Goal: Task Accomplishment & Management: Manage account settings

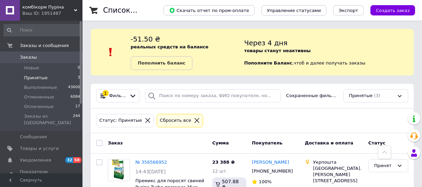
scroll to position [156, 0]
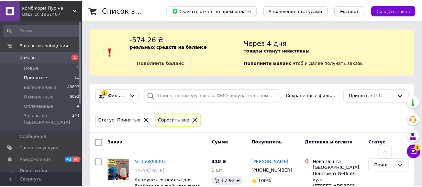
scroll to position [156, 0]
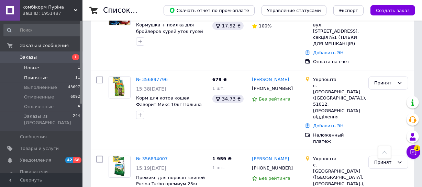
click at [35, 69] on span "Новые" at bounding box center [31, 68] width 15 height 6
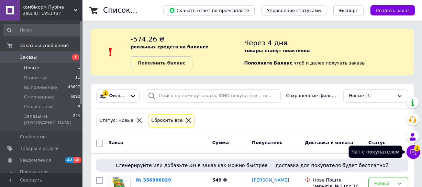
click at [415, 151] on icon at bounding box center [413, 152] width 7 height 7
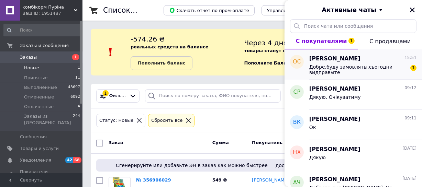
click at [338, 66] on span "Добре.буду замовляты.сьогодни видправыте" at bounding box center [358, 69] width 98 height 11
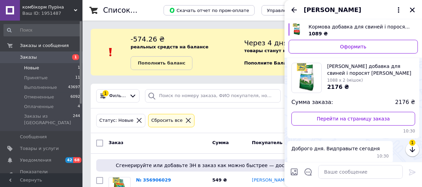
scroll to position [194, 0]
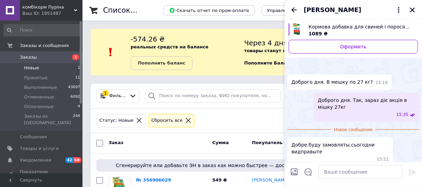
click at [412, 10] on icon "Закрыть" at bounding box center [412, 10] width 5 height 5
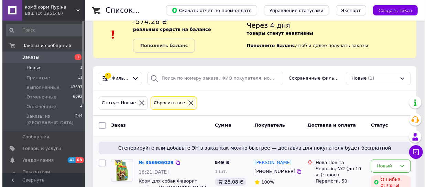
scroll to position [49, 0]
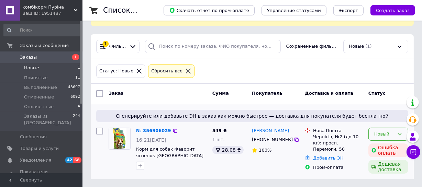
click at [391, 134] on div "Новый" at bounding box center [384, 134] width 20 height 7
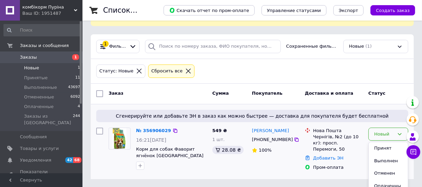
click at [382, 172] on li "Отменен" at bounding box center [388, 173] width 39 height 13
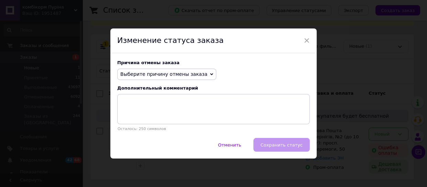
click at [159, 75] on span "Выберите причину отмены заказа" at bounding box center [163, 73] width 87 height 5
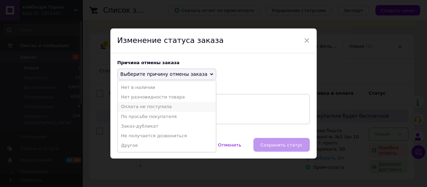
click at [141, 107] on li "Оплата не поступила" at bounding box center [166, 107] width 98 height 10
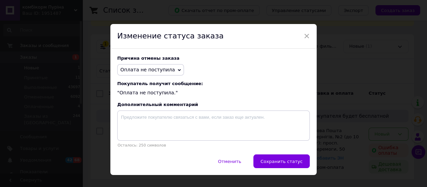
click at [299, 166] on button "Сохранить статус" at bounding box center [281, 162] width 56 height 14
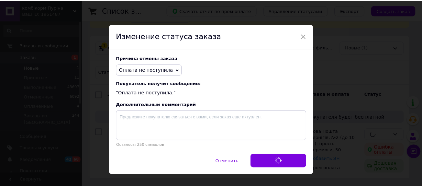
scroll to position [48, 0]
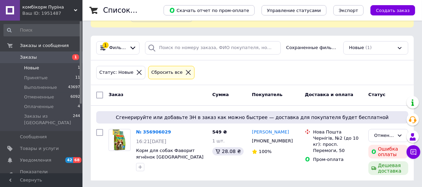
click at [45, 65] on li "Новые 1" at bounding box center [42, 68] width 84 height 10
click at [44, 68] on li "Новые 1" at bounding box center [42, 68] width 84 height 10
click at [44, 101] on ul "Новые 1 Принятые 11 Выполненные 43697 Отмененные 6092 Оплаченные 4 Заказы из Ро…" at bounding box center [42, 97] width 84 height 68
click at [48, 106] on span "Оплаченные" at bounding box center [39, 107] width 30 height 6
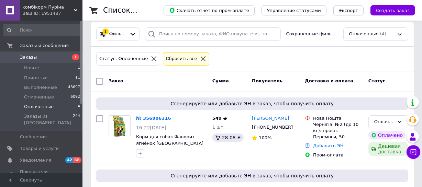
scroll to position [62, 0]
click at [381, 33] on div "Оплаченные (4)" at bounding box center [375, 33] width 65 height 13
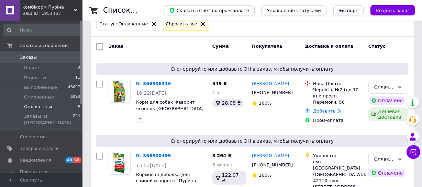
scroll to position [55, 0]
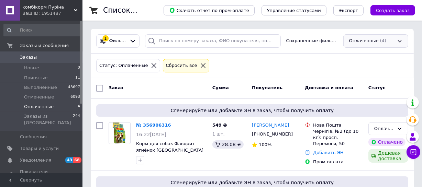
click at [367, 41] on div "Оплаченные (4)" at bounding box center [375, 40] width 65 height 13
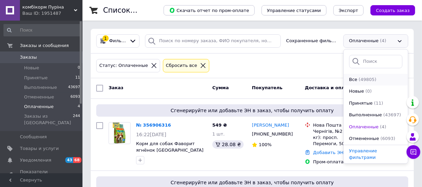
click at [364, 77] on span "(49805)" at bounding box center [368, 79] width 18 height 5
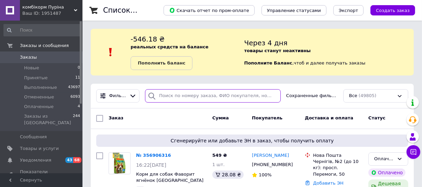
click at [168, 94] on input "search" at bounding box center [213, 95] width 136 height 13
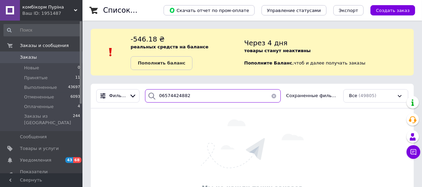
click at [169, 95] on input "06574424882" at bounding box center [213, 95] width 136 height 13
type input "0674424882"
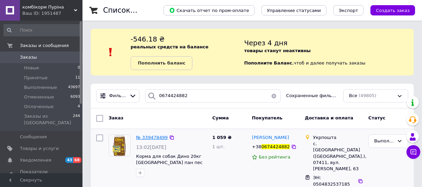
click at [152, 137] on span "№ 339478499" at bounding box center [152, 137] width 32 height 5
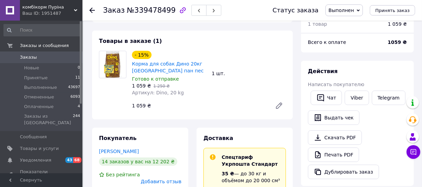
scroll to position [62, 0]
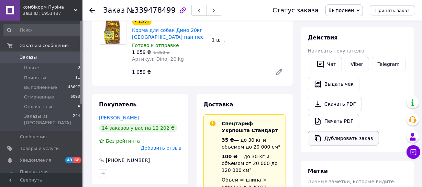
click at [343, 138] on button "Дублировать заказ" at bounding box center [343, 138] width 71 height 14
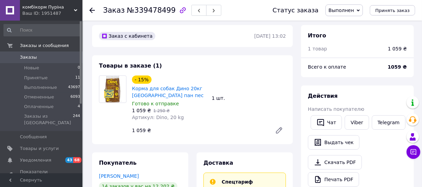
scroll to position [0, 0]
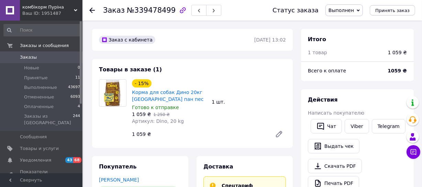
click at [90, 9] on icon at bounding box center [91, 10] width 5 height 5
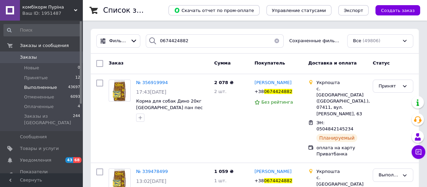
click at [40, 75] on span "Принятые" at bounding box center [36, 78] width 24 height 6
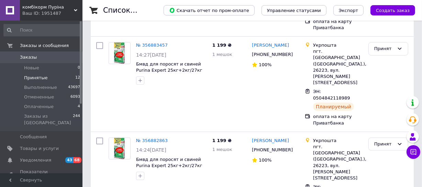
scroll to position [769, 0]
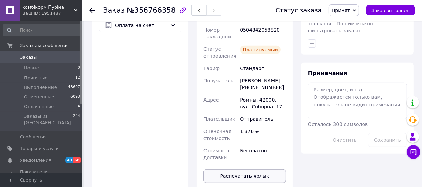
scroll to position [348, 0]
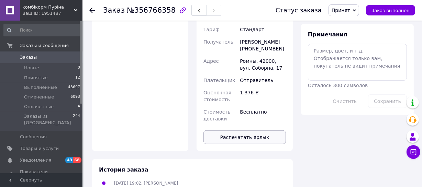
click at [238, 131] on button "Распечатать ярлык" at bounding box center [244, 138] width 82 height 14
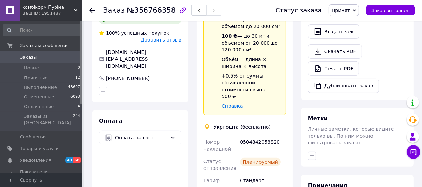
scroll to position [192, 0]
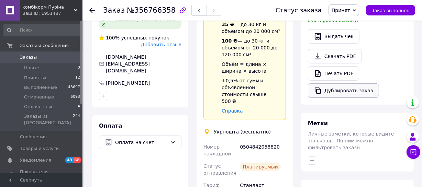
click at [353, 83] on button "Дублировать заказ" at bounding box center [343, 90] width 71 height 14
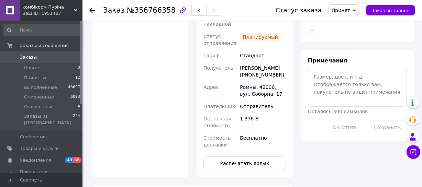
scroll to position [285, 0]
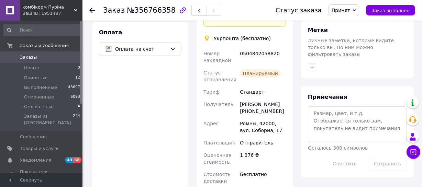
click at [348, 8] on span "Принят" at bounding box center [340, 10] width 19 height 5
click at [350, 22] on li "Выполнен" at bounding box center [347, 24] width 36 height 10
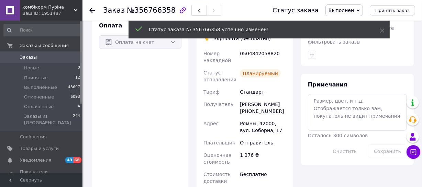
click at [92, 9] on icon at bounding box center [91, 10] width 5 height 5
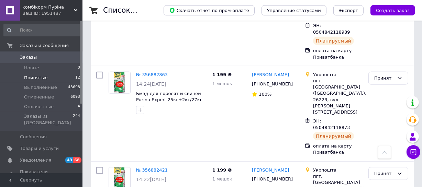
scroll to position [738, 0]
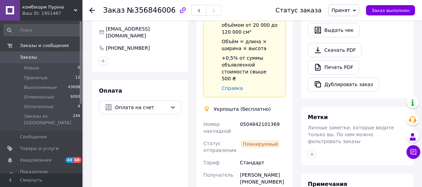
scroll to position [221, 0]
click at [350, 10] on span "Принят" at bounding box center [340, 10] width 19 height 5
click at [354, 25] on li "Выполнен" at bounding box center [347, 24] width 36 height 10
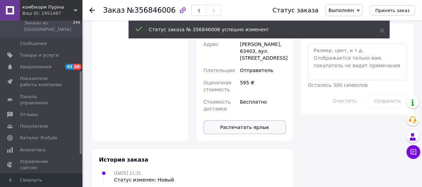
scroll to position [377, 0]
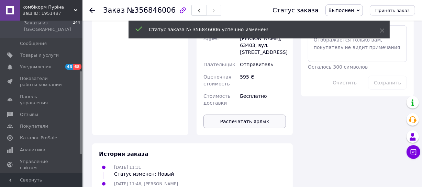
click at [241, 117] on button "Распечатать ярлык" at bounding box center [244, 122] width 82 height 14
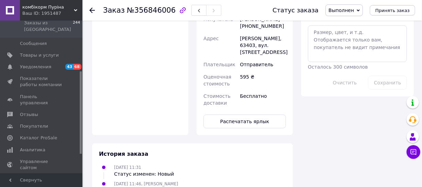
click at [91, 10] on use at bounding box center [91, 10] width 5 height 5
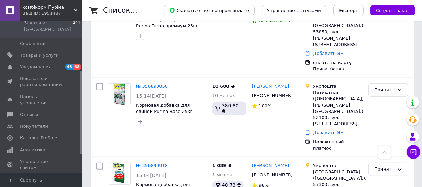
scroll to position [399, 0]
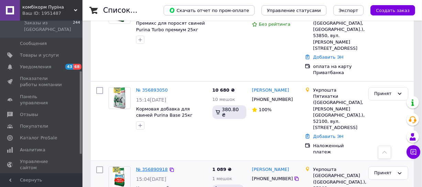
click at [156, 167] on link "№ 356890918" at bounding box center [152, 169] width 32 height 5
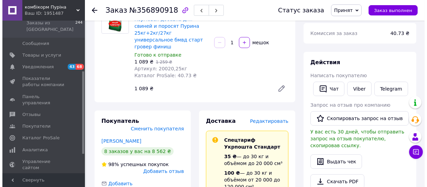
scroll to position [87, 0]
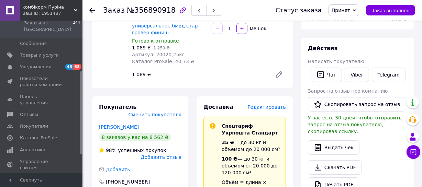
click at [270, 104] on span "Редактировать" at bounding box center [266, 106] width 38 height 5
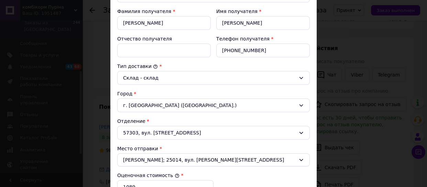
scroll to position [156, 0]
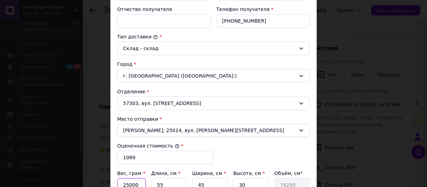
click at [126, 183] on input "25000" at bounding box center [131, 185] width 29 height 14
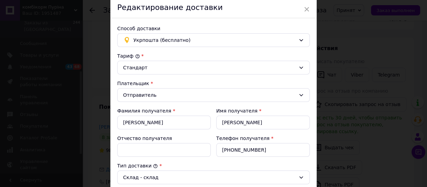
scroll to position [0, 0]
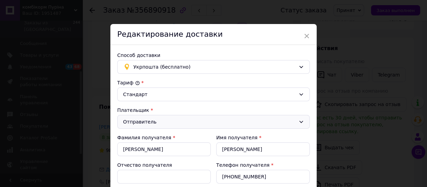
click at [139, 124] on div "Отправитель" at bounding box center [209, 122] width 172 height 8
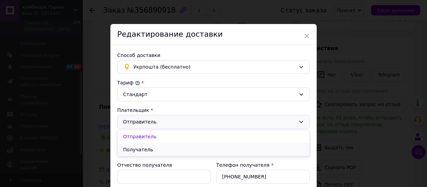
click at [140, 149] on li "Получатель" at bounding box center [213, 149] width 192 height 13
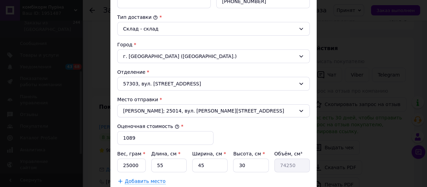
scroll to position [218, 0]
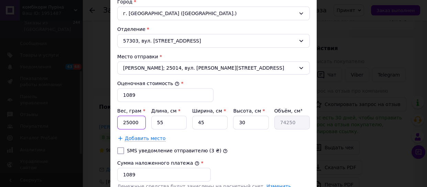
click at [127, 120] on input "25000" at bounding box center [131, 123] width 29 height 14
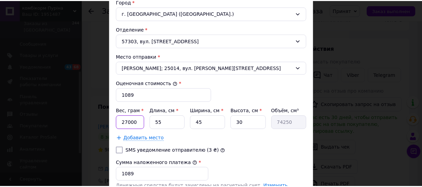
scroll to position [306, 0]
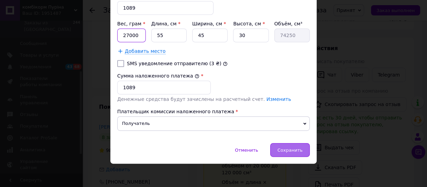
type input "27000"
click at [292, 151] on span "Сохранить" at bounding box center [289, 150] width 25 height 5
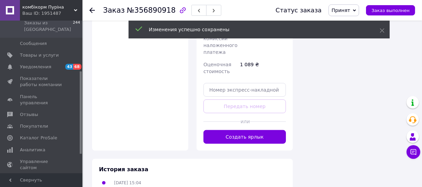
scroll to position [462, 0]
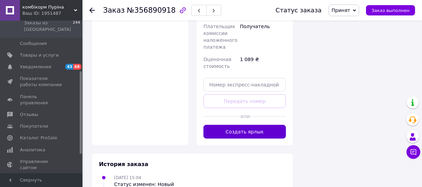
click at [269, 125] on button "Создать ярлык" at bounding box center [244, 132] width 82 height 14
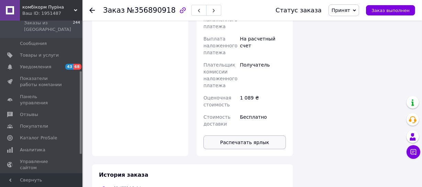
click at [243, 136] on button "Распечатать ярлык" at bounding box center [244, 143] width 82 height 14
click at [346, 10] on span "Принят" at bounding box center [340, 10] width 19 height 5
drag, startPoint x: 349, startPoint y: 23, endPoint x: 300, endPoint y: 54, distance: 57.6
click at [349, 23] on li "Выполнен" at bounding box center [347, 24] width 36 height 10
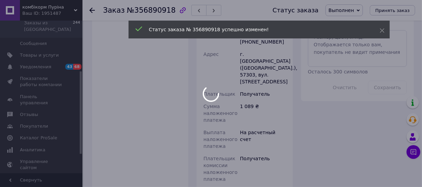
scroll to position [356, 0]
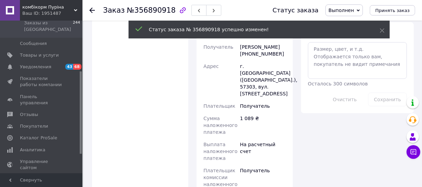
click at [92, 10] on use at bounding box center [91, 10] width 5 height 5
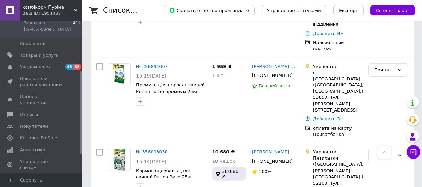
scroll to position [274, 0]
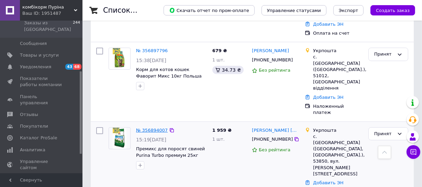
click at [151, 128] on link "№ 356894007" at bounding box center [152, 130] width 32 height 5
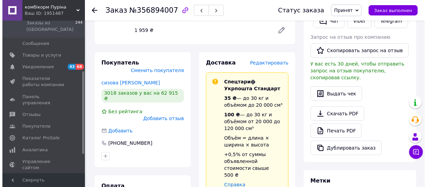
scroll to position [117, 0]
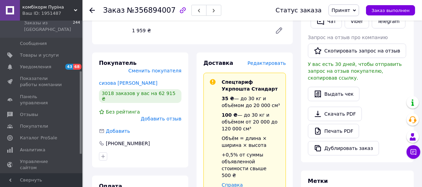
click at [267, 63] on span "Редактировать" at bounding box center [266, 62] width 38 height 5
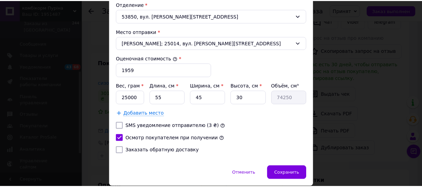
scroll to position [267, 0]
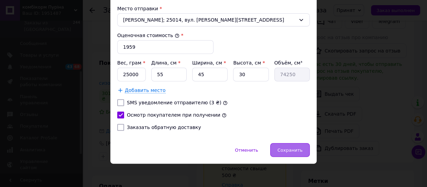
click at [282, 145] on div "Сохранить" at bounding box center [289, 150] width 39 height 14
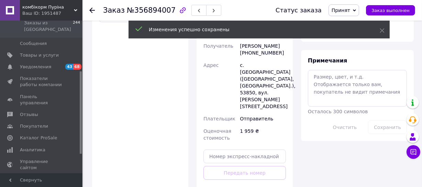
scroll to position [367, 0]
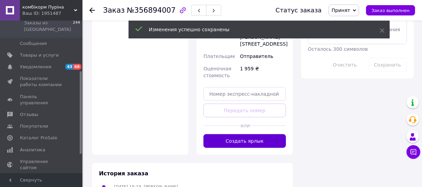
click at [269, 135] on button "Создать ярлык" at bounding box center [244, 141] width 82 height 14
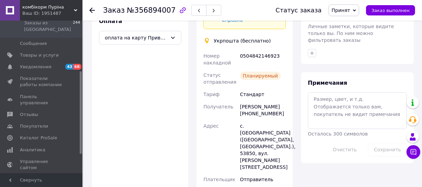
scroll to position [274, 0]
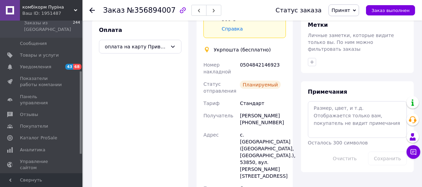
click at [350, 8] on span "Принят" at bounding box center [340, 10] width 19 height 5
click at [354, 21] on li "Выполнен" at bounding box center [347, 24] width 36 height 10
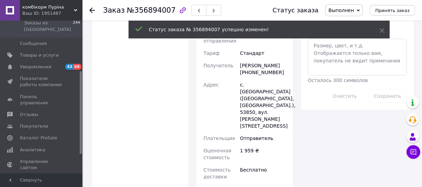
scroll to position [386, 0]
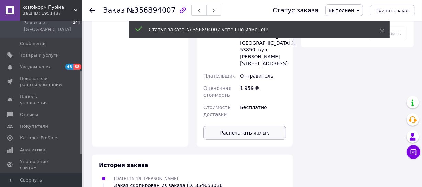
click at [244, 126] on button "Распечатать ярлык" at bounding box center [244, 133] width 82 height 14
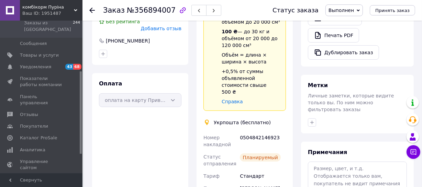
scroll to position [199, 0]
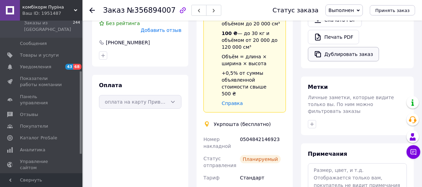
click at [336, 47] on button "Дублировать заказ" at bounding box center [343, 54] width 71 height 14
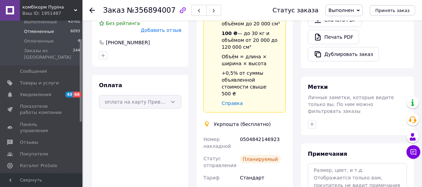
scroll to position [31, 0]
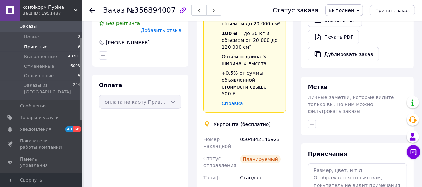
click at [48, 49] on li "Принятые 9" at bounding box center [42, 47] width 84 height 10
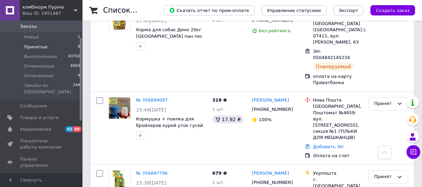
scroll to position [187, 0]
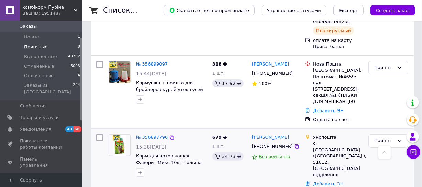
click at [157, 135] on link "№ 356897796" at bounding box center [152, 137] width 32 height 5
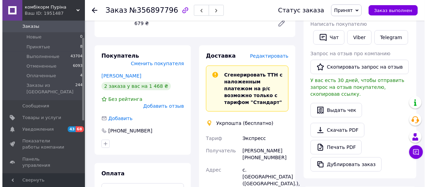
scroll to position [62, 0]
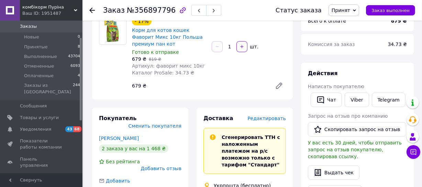
click at [275, 118] on span "Редактировать" at bounding box center [266, 118] width 38 height 5
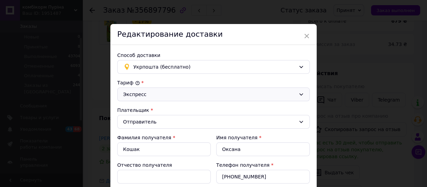
click at [179, 93] on div "Экспресс" at bounding box center [209, 95] width 172 height 8
click at [158, 110] on li "Стандарт" at bounding box center [213, 109] width 192 height 13
click at [158, 124] on div "Отправитель" at bounding box center [209, 122] width 172 height 8
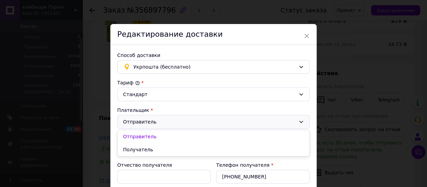
click at [153, 152] on li "Получатель" at bounding box center [213, 149] width 192 height 13
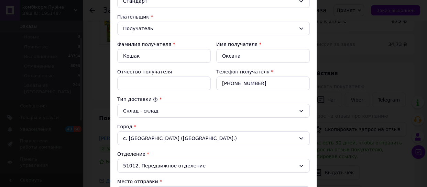
scroll to position [187, 0]
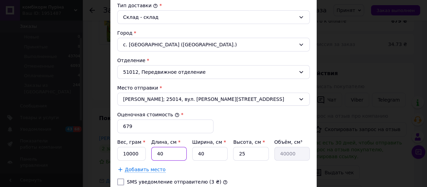
drag, startPoint x: 153, startPoint y: 152, endPoint x: 170, endPoint y: 155, distance: 17.5
click at [170, 155] on input "40" at bounding box center [168, 154] width 35 height 14
type input "3"
type input "3000"
type input "35"
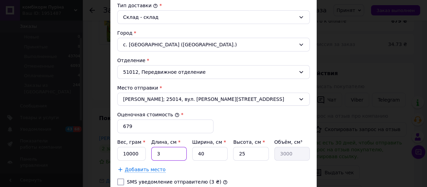
type input "35000"
type input "35"
drag, startPoint x: 199, startPoint y: 152, endPoint x: 223, endPoint y: 145, distance: 25.2
click at [219, 156] on input "40" at bounding box center [209, 154] width 35 height 14
type input "3"
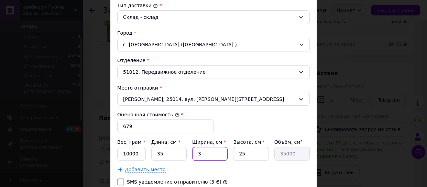
type input "2625"
type input "30"
type input "26250"
type input "30"
drag, startPoint x: 254, startPoint y: 152, endPoint x: 263, endPoint y: 153, distance: 9.3
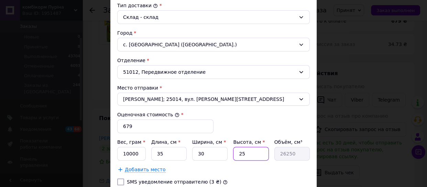
click at [263, 153] on input "25" at bounding box center [250, 154] width 35 height 14
type input "1"
type input "1050"
type input "15"
type input "15750"
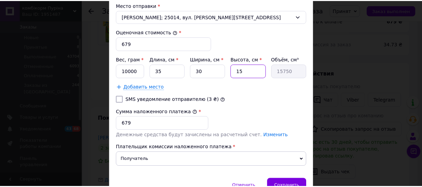
scroll to position [281, 0]
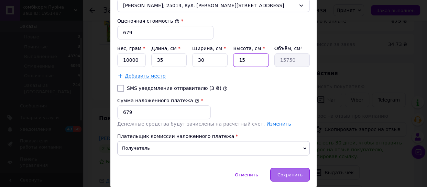
type input "15"
click at [282, 170] on div "Сохранить" at bounding box center [289, 175] width 39 height 14
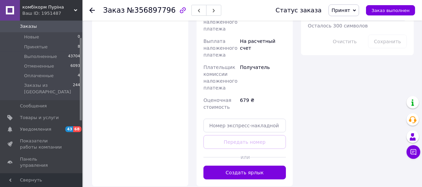
scroll to position [468, 0]
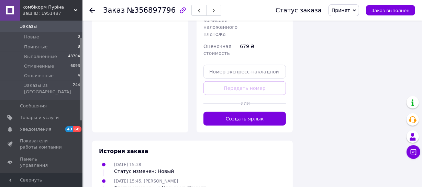
click at [222, 112] on button "Создать ярлык" at bounding box center [244, 119] width 82 height 14
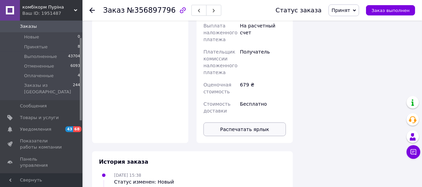
click at [248, 123] on button "Распечатать ярлык" at bounding box center [244, 130] width 82 height 14
click at [346, 10] on span "Принят" at bounding box center [340, 10] width 19 height 5
click at [345, 23] on li "Выполнен" at bounding box center [347, 24] width 36 height 10
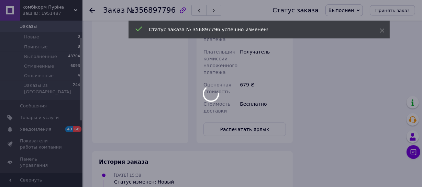
scroll to position [456, 0]
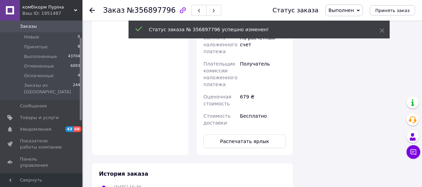
click at [89, 9] on icon at bounding box center [91, 10] width 5 height 5
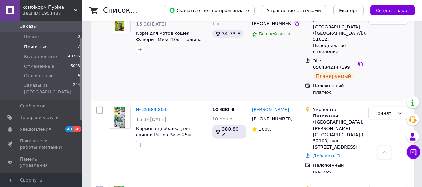
scroll to position [312, 0]
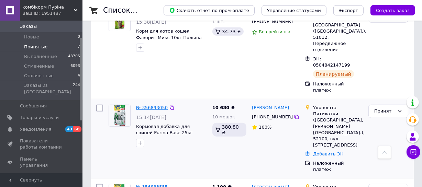
click at [153, 105] on link "№ 356893050" at bounding box center [152, 107] width 32 height 5
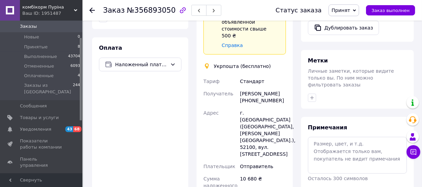
scroll to position [250, 0]
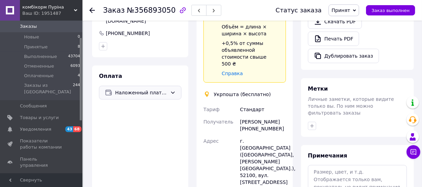
click at [159, 89] on span "Наложенный платеж" at bounding box center [141, 93] width 52 height 8
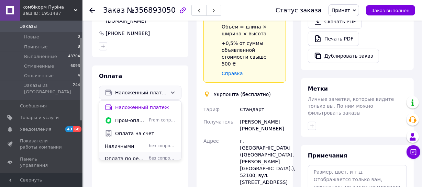
click at [131, 155] on span "Оплата по реквизитам" at bounding box center [125, 158] width 41 height 7
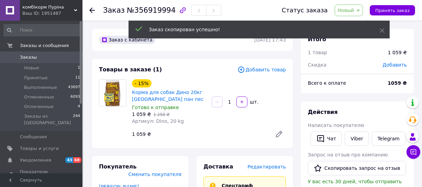
scroll to position [62, 0]
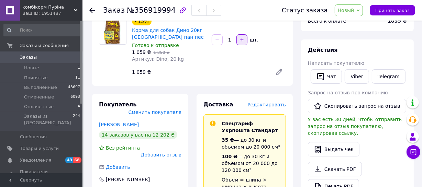
click at [243, 37] on icon "button" at bounding box center [241, 39] width 5 height 5
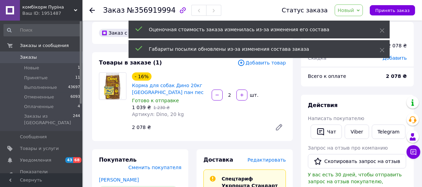
scroll to position [0, 0]
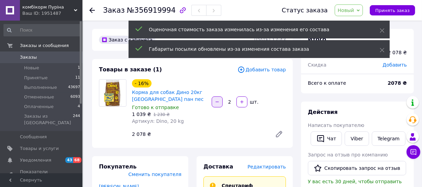
click at [219, 98] on button "button" at bounding box center [217, 102] width 11 height 11
click at [240, 100] on icon "button" at bounding box center [241, 102] width 5 height 5
type input "2"
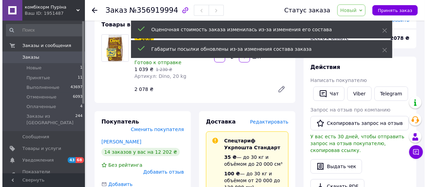
scroll to position [93, 0]
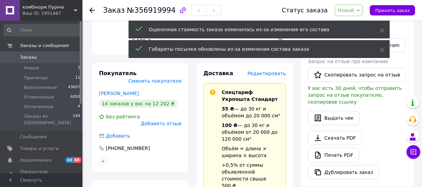
click at [271, 73] on span "Редактировать" at bounding box center [266, 73] width 38 height 5
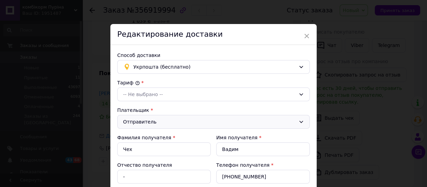
type input "2078"
checkbox input "true"
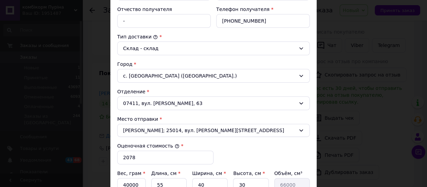
scroll to position [218, 0]
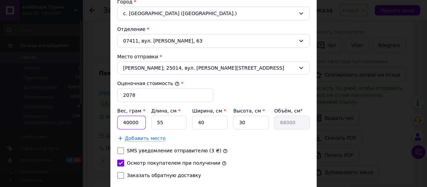
drag, startPoint x: 124, startPoint y: 118, endPoint x: 131, endPoint y: 123, distance: 8.7
click at [124, 118] on input "40000" at bounding box center [131, 123] width 29 height 14
type input "20000"
click at [139, 136] on span "Добавить место" at bounding box center [145, 139] width 41 height 6
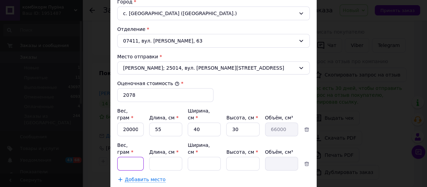
click at [126, 136] on input "Вес, грам *" at bounding box center [130, 130] width 26 height 14
type input "20000"
click at [165, 136] on input "Длина, см *" at bounding box center [165, 130] width 33 height 14
type input "55"
click at [207, 136] on input "Ширина, см *" at bounding box center [204, 130] width 33 height 14
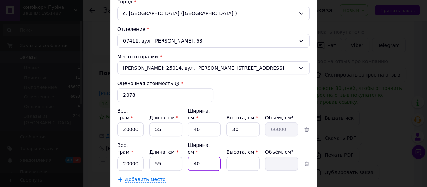
type input "40"
click at [242, 136] on input "Высота, см *" at bounding box center [242, 130] width 33 height 14
type input "3"
type input "6600"
type input "30"
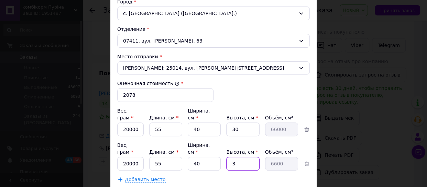
type input "66000"
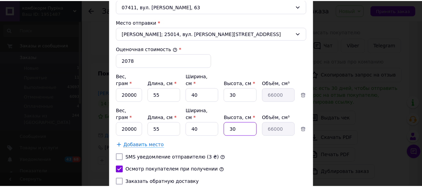
scroll to position [281, 0]
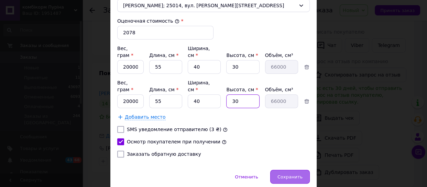
type input "30"
click at [289, 174] on span "Сохранить" at bounding box center [289, 176] width 25 height 5
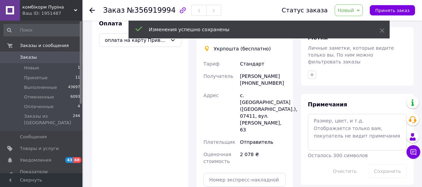
scroll to position [312, 0]
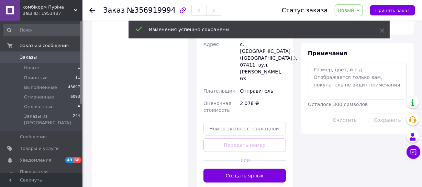
click at [240, 169] on button "Создать ярлык" at bounding box center [244, 176] width 82 height 14
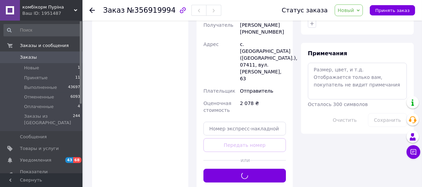
click at [354, 10] on span "Новый" at bounding box center [346, 10] width 16 height 5
click at [353, 26] on li "Принят" at bounding box center [353, 24] width 36 height 10
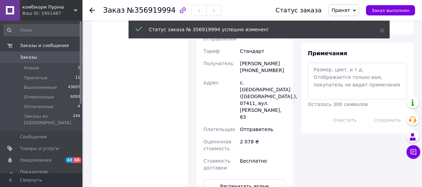
scroll to position [374, 0]
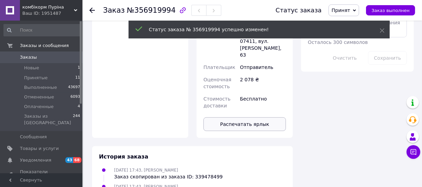
click at [258, 117] on button "Распечатать ярлык" at bounding box center [244, 124] width 82 height 14
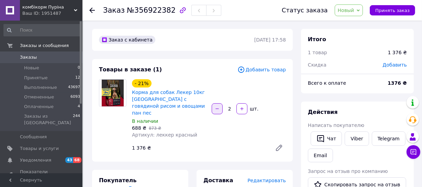
click at [214, 103] on button "button" at bounding box center [217, 108] width 11 height 11
type input "1"
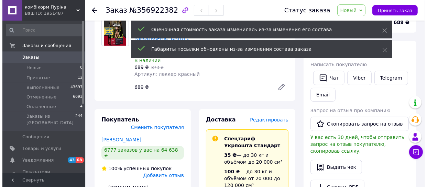
scroll to position [62, 0]
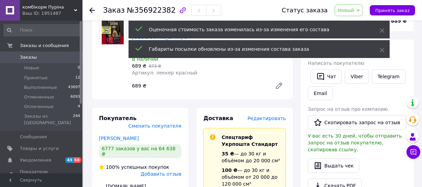
click at [271, 116] on span "Редактировать" at bounding box center [266, 118] width 38 height 5
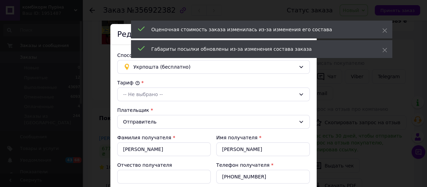
type input "689"
checkbox input "true"
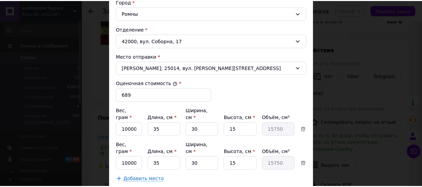
scroll to position [250, 0]
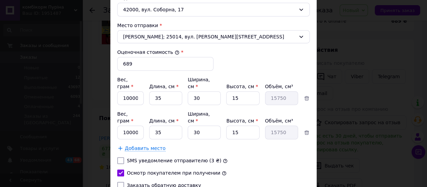
click at [306, 129] on icon at bounding box center [306, 132] width 6 height 6
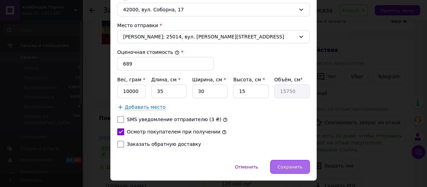
click at [293, 165] on span "Сохранить" at bounding box center [289, 167] width 25 height 5
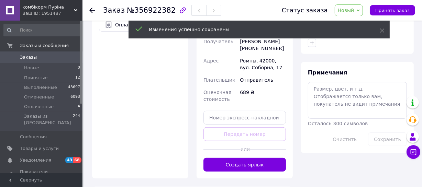
scroll to position [312, 0]
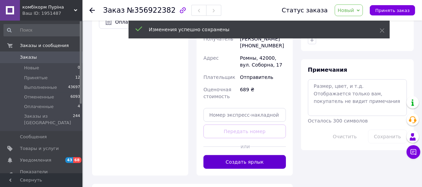
click at [250, 155] on button "Создать ярлык" at bounding box center [244, 162] width 82 height 14
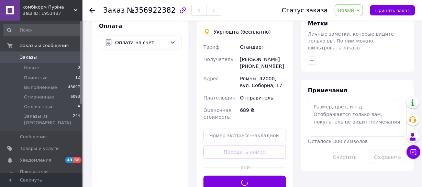
scroll to position [281, 0]
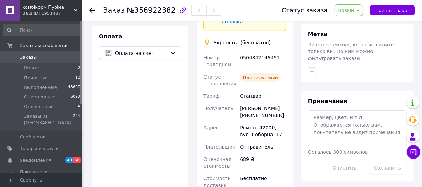
click at [358, 14] on span "Новый" at bounding box center [349, 10] width 29 height 12
click at [355, 24] on li "Принят" at bounding box center [353, 24] width 36 height 10
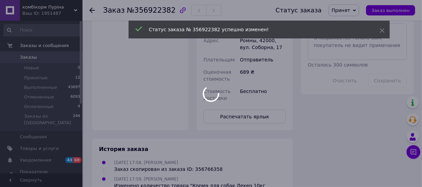
scroll to position [374, 0]
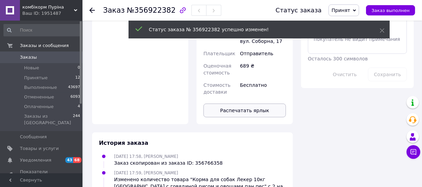
click at [267, 104] on button "Распечатать ярлык" at bounding box center [244, 111] width 82 height 14
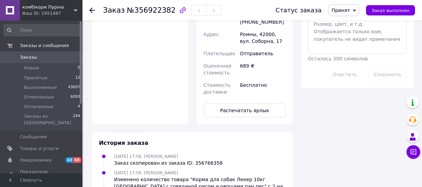
click at [344, 8] on span "Принят" at bounding box center [340, 10] width 19 height 5
drag, startPoint x: 346, startPoint y: 23, endPoint x: 341, endPoint y: 20, distance: 5.5
click at [345, 22] on li "Выполнен" at bounding box center [347, 24] width 36 height 10
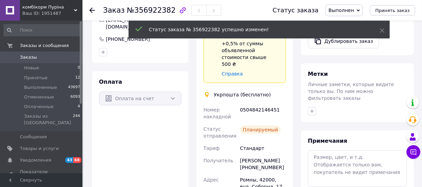
scroll to position [218, 0]
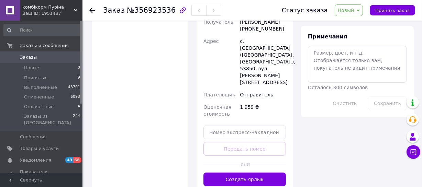
scroll to position [364, 0]
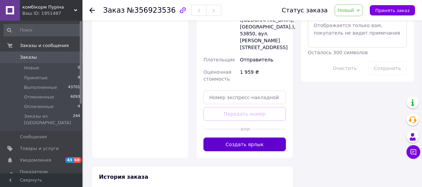
click at [246, 138] on button "Создать ярлык" at bounding box center [244, 145] width 82 height 14
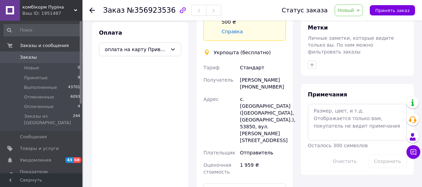
scroll to position [270, 0]
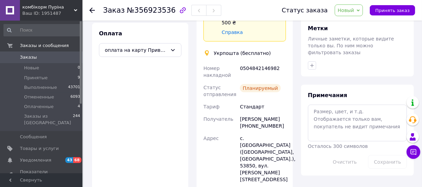
click at [354, 10] on span "Новый" at bounding box center [346, 10] width 16 height 5
click at [365, 35] on li "Выполнен" at bounding box center [353, 34] width 36 height 10
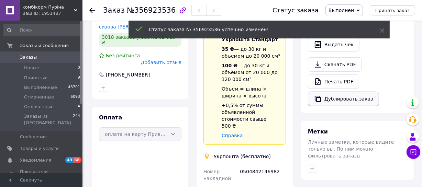
scroll to position [177, 0]
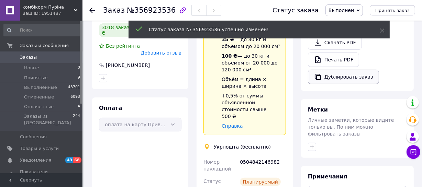
click at [341, 70] on button "Дублировать заказ" at bounding box center [343, 77] width 71 height 14
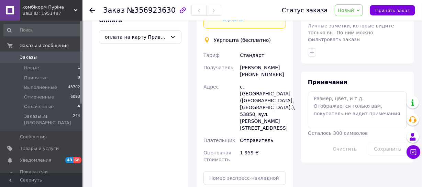
scroll to position [333, 0]
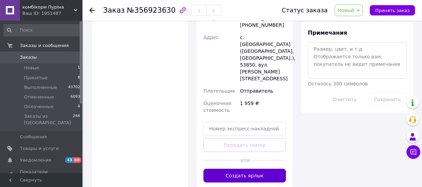
click at [236, 169] on button "Создать ярлык" at bounding box center [244, 176] width 82 height 14
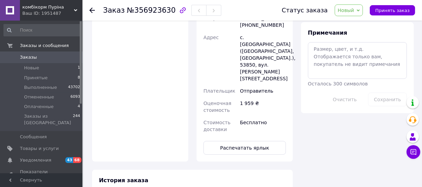
scroll to position [270, 0]
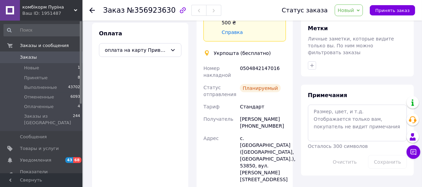
click at [352, 8] on span "Новый" at bounding box center [346, 10] width 16 height 5
click at [354, 34] on li "Выполнен" at bounding box center [353, 34] width 36 height 10
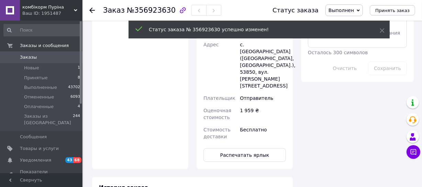
scroll to position [352, 0]
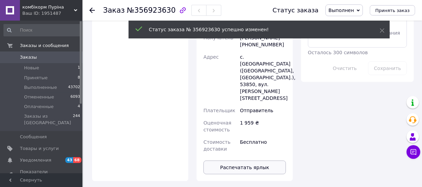
click at [271, 161] on button "Распечатать ярлык" at bounding box center [244, 168] width 82 height 14
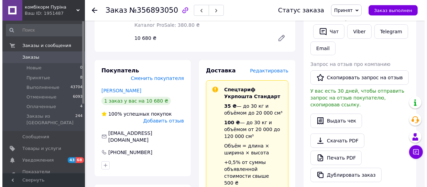
scroll to position [93, 0]
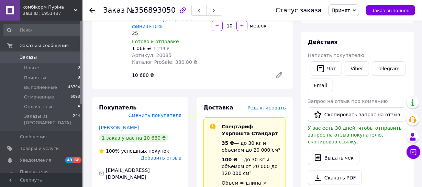
click at [265, 105] on span "Редактировать" at bounding box center [266, 107] width 38 height 5
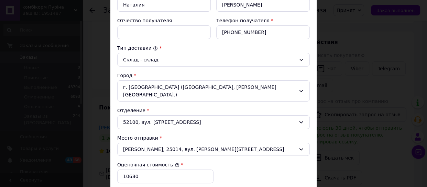
scroll to position [187, 0]
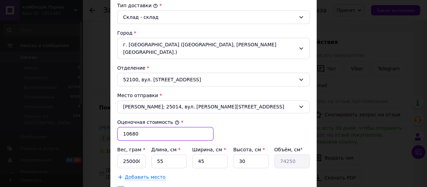
drag, startPoint x: 119, startPoint y: 126, endPoint x: 173, endPoint y: 130, distance: 53.7
click at [173, 130] on input "10680" at bounding box center [165, 134] width 96 height 14
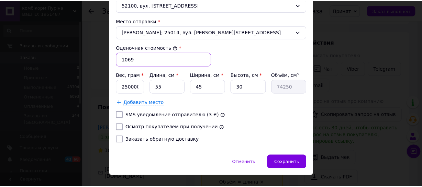
scroll to position [267, 0]
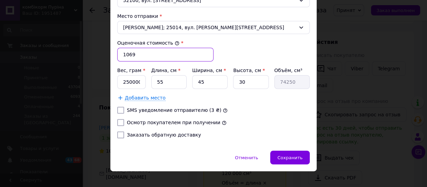
type input "1069"
click at [117, 119] on input "Осмотр покупателем при получении" at bounding box center [120, 122] width 7 height 7
checkbox input "true"
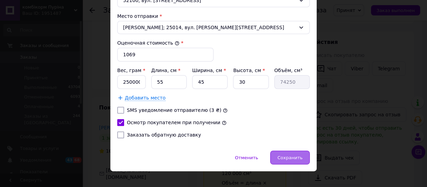
click at [292, 151] on div "Сохранить" at bounding box center [289, 158] width 39 height 14
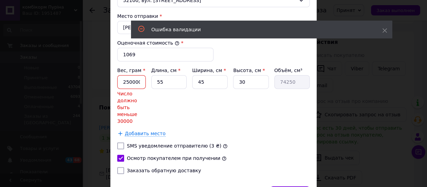
click at [138, 75] on input "250000" at bounding box center [131, 82] width 29 height 14
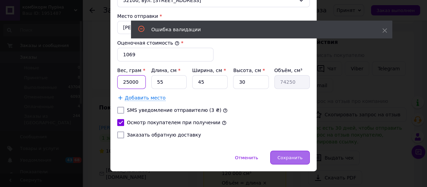
type input "25000"
click at [280, 151] on div "Сохранить" at bounding box center [289, 158] width 39 height 14
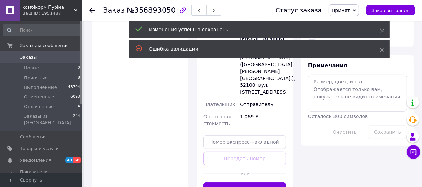
scroll to position [343, 0]
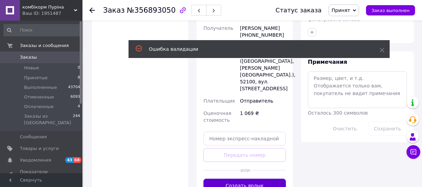
click at [265, 179] on button "Создать ярлык" at bounding box center [244, 186] width 82 height 14
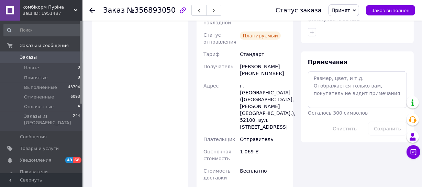
click at [350, 10] on span "Принят" at bounding box center [340, 10] width 19 height 5
click at [355, 26] on li "Выполнен" at bounding box center [347, 24] width 36 height 10
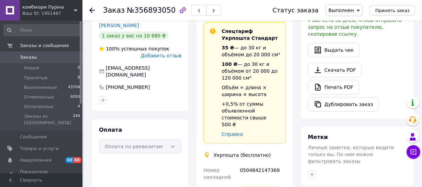
scroll to position [218, 0]
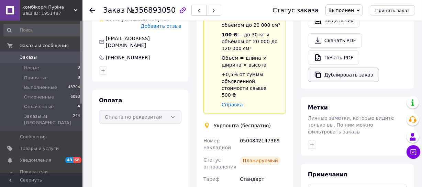
click at [333, 69] on button "Дублировать заказ" at bounding box center [343, 75] width 71 height 14
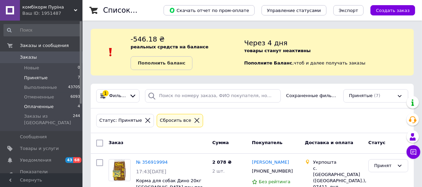
click at [49, 105] on span "Оплаченные" at bounding box center [39, 107] width 30 height 6
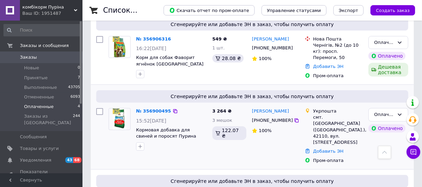
scroll to position [187, 0]
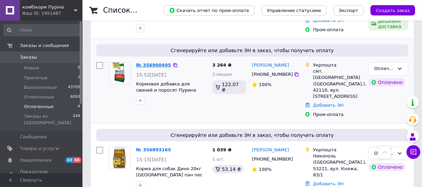
click at [152, 64] on link "№ 356900495" at bounding box center [153, 65] width 35 height 5
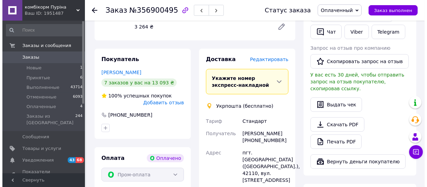
scroll to position [343, 0]
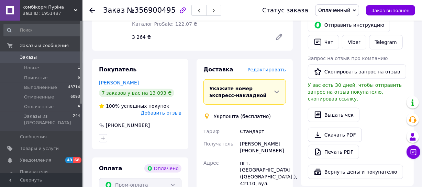
click at [270, 67] on span "Редактировать" at bounding box center [266, 69] width 38 height 5
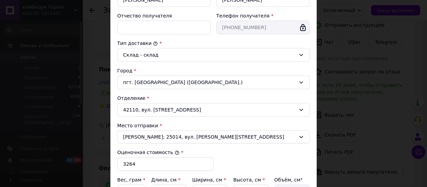
scroll to position [187, 0]
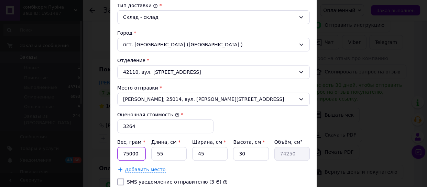
click at [125, 154] on input "75000" at bounding box center [131, 154] width 29 height 14
click at [126, 152] on input "75000" at bounding box center [131, 154] width 29 height 14
click at [129, 153] on input "75000" at bounding box center [131, 154] width 29 height 14
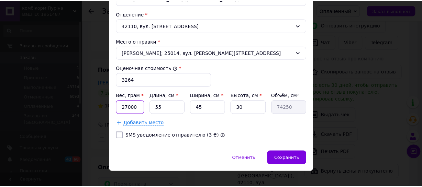
scroll to position [241, 0]
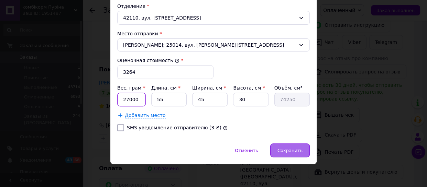
type input "27000"
click at [293, 144] on div "Сохранить" at bounding box center [289, 151] width 39 height 14
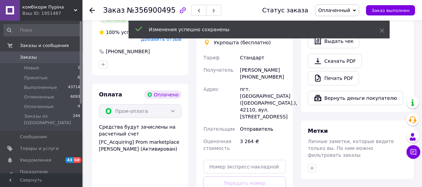
scroll to position [468, 0]
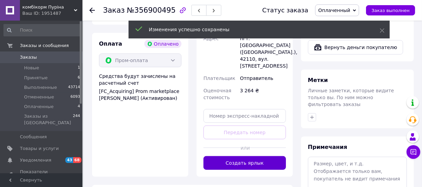
click at [253, 156] on button "Создать ярлык" at bounding box center [244, 163] width 82 height 14
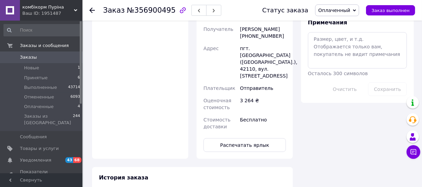
scroll to position [593, 0]
click at [248, 138] on button "Распечатать ярлык" at bounding box center [244, 145] width 82 height 14
click at [350, 9] on span "Оплаченный" at bounding box center [334, 10] width 32 height 5
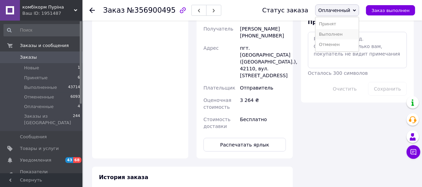
click at [350, 34] on li "Выполнен" at bounding box center [336, 34] width 43 height 10
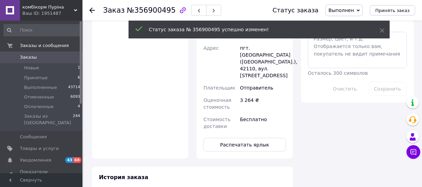
click at [91, 9] on use at bounding box center [91, 10] width 5 height 5
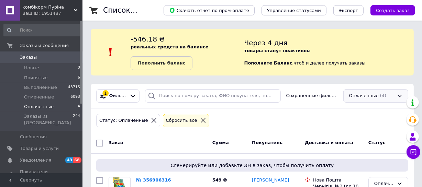
click at [375, 97] on div "Оплаченные (4)" at bounding box center [375, 95] width 65 height 13
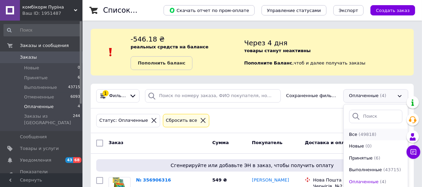
click at [359, 135] on span "(49818)" at bounding box center [368, 134] width 18 height 5
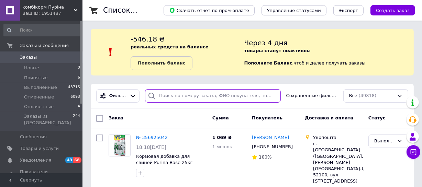
click at [189, 93] on input "search" at bounding box center [213, 95] width 136 height 13
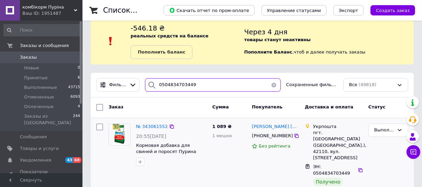
scroll to position [20, 0]
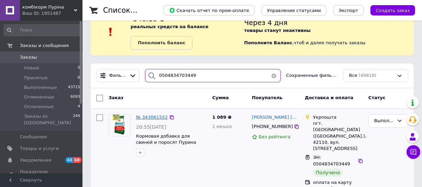
type input "0504834703449"
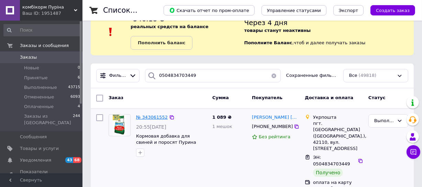
click at [154, 117] on span "№ 343061552" at bounding box center [152, 117] width 32 height 5
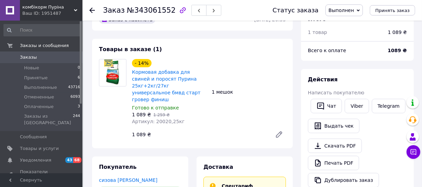
scroll to position [62, 0]
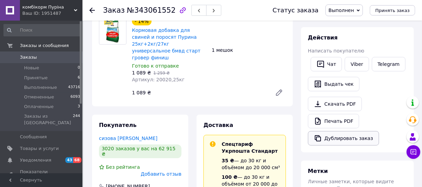
click at [351, 135] on button "Дублировать заказ" at bounding box center [343, 138] width 71 height 14
click at [50, 105] on li "Оплаченные 3" at bounding box center [42, 107] width 84 height 10
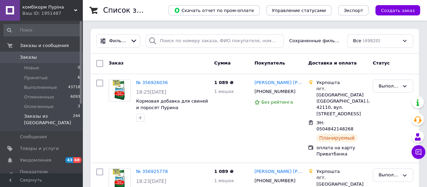
click at [40, 107] on span "Оплаченные" at bounding box center [39, 107] width 30 height 6
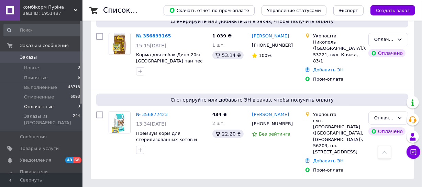
scroll to position [222, 0]
click at [149, 112] on link "№ 356872423" at bounding box center [152, 114] width 32 height 5
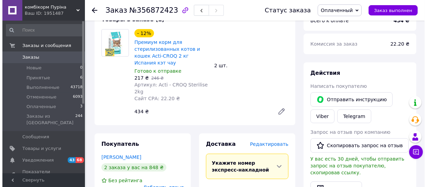
scroll to position [284, 0]
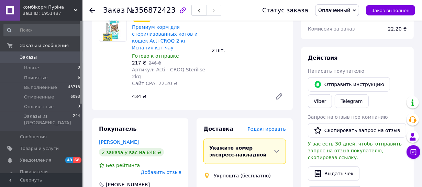
click at [275, 126] on span "Редактировать" at bounding box center [266, 128] width 38 height 5
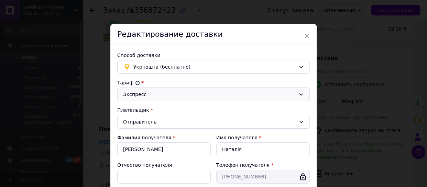
click at [170, 92] on div "Экспресс" at bounding box center [209, 95] width 172 height 8
click at [154, 107] on li "Стандарт" at bounding box center [213, 109] width 192 height 13
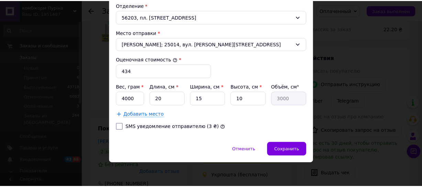
scroll to position [249, 0]
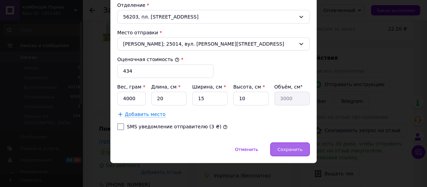
click at [282, 151] on span "Сохранить" at bounding box center [289, 149] width 25 height 5
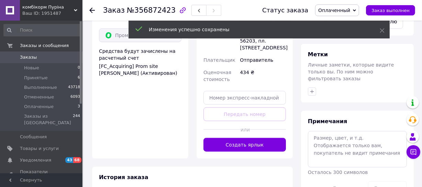
scroll to position [502, 0]
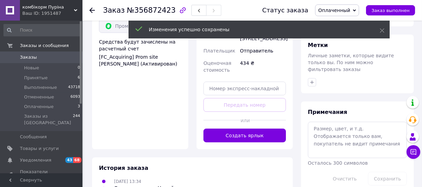
click at [276, 112] on div at bounding box center [267, 120] width 37 height 17
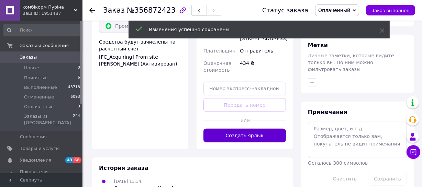
click at [275, 129] on button "Создать ярлык" at bounding box center [244, 136] width 82 height 14
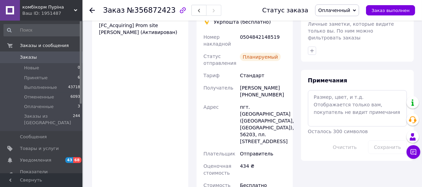
scroll to position [596, 0]
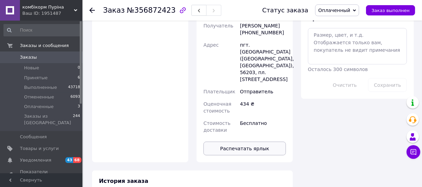
click at [269, 142] on button "Распечатать ярлык" at bounding box center [244, 149] width 82 height 14
click at [335, 10] on span "Оплаченный" at bounding box center [334, 10] width 32 height 5
click at [336, 33] on li "Выполнен" at bounding box center [336, 34] width 43 height 10
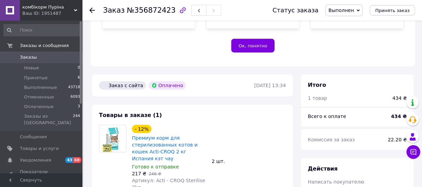
scroll to position [222, 0]
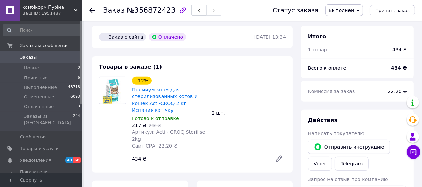
click at [93, 10] on use at bounding box center [91, 10] width 5 height 5
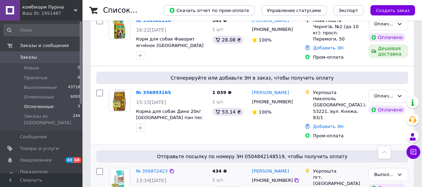
scroll to position [187, 0]
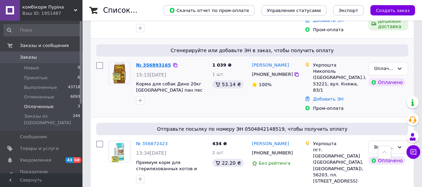
click at [151, 63] on link "№ 356893165" at bounding box center [153, 65] width 35 height 5
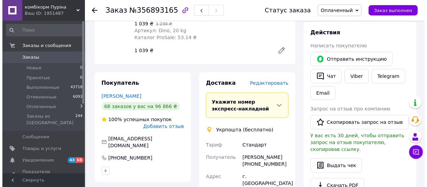
scroll to position [312, 0]
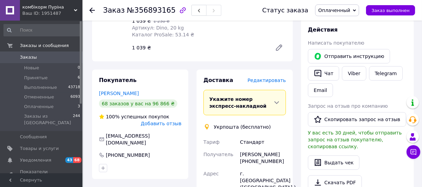
click at [261, 78] on span "Редактировать" at bounding box center [266, 80] width 38 height 5
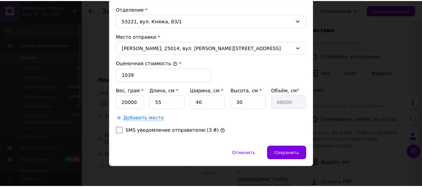
scroll to position [241, 0]
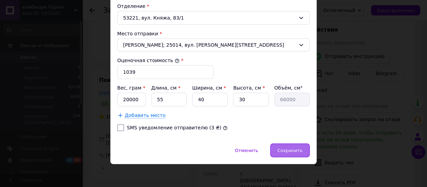
click at [293, 152] on span "Сохранить" at bounding box center [289, 150] width 25 height 5
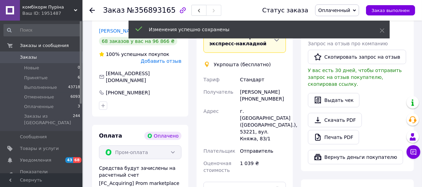
scroll to position [499, 0]
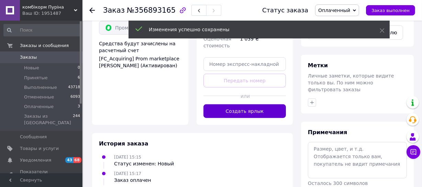
click at [268, 104] on button "Создать ярлык" at bounding box center [244, 111] width 82 height 14
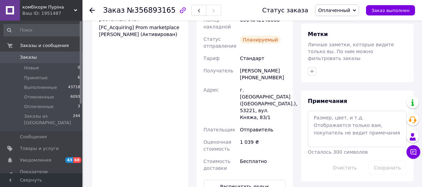
scroll to position [562, 0]
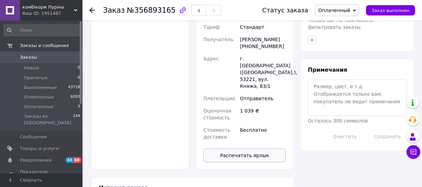
click at [261, 149] on button "Распечатать ярлык" at bounding box center [244, 156] width 82 height 14
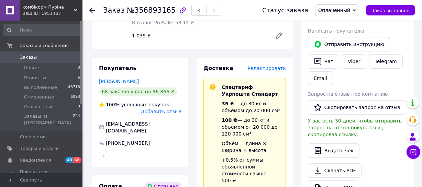
scroll to position [312, 0]
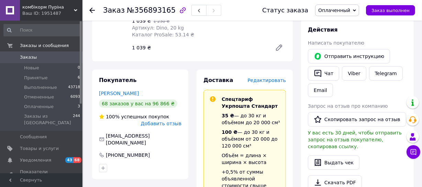
click at [278, 78] on span "Редактировать" at bounding box center [266, 80] width 38 height 5
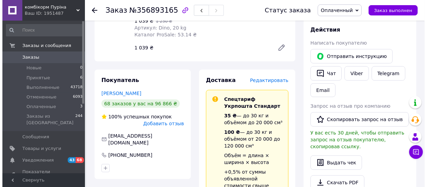
scroll to position [305, 0]
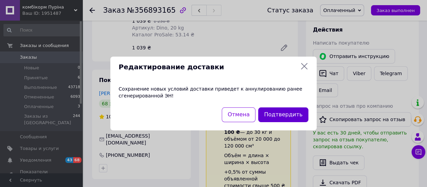
click at [270, 114] on button "Подтвердить" at bounding box center [283, 114] width 50 height 15
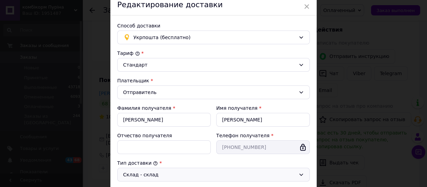
scroll to position [62, 0]
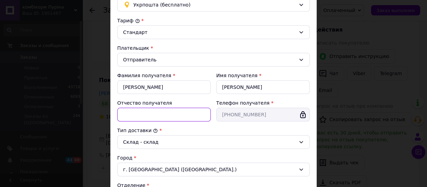
click at [198, 116] on input "Отчество получателя" at bounding box center [163, 115] width 93 height 14
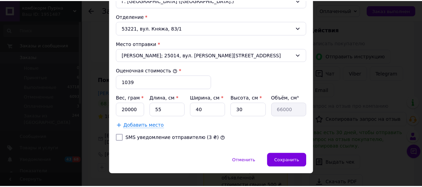
scroll to position [241, 0]
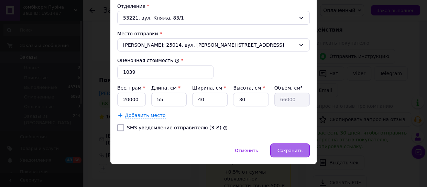
type input "-"
click at [300, 148] on span "Сохранить" at bounding box center [289, 150] width 25 height 5
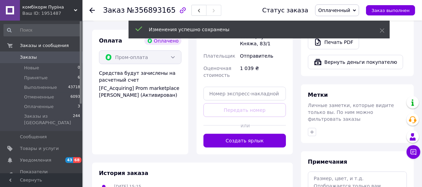
scroll to position [492, 0]
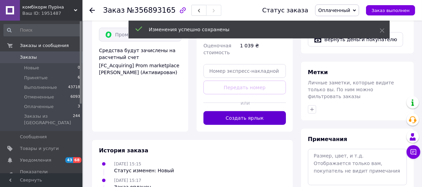
click at [279, 111] on button "Создать ярлык" at bounding box center [244, 118] width 82 height 14
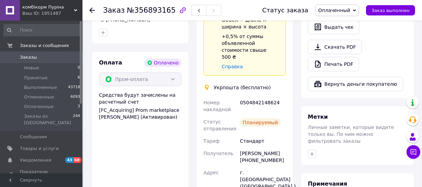
scroll to position [430, 0]
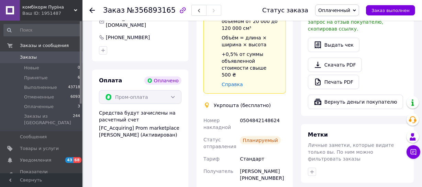
drag, startPoint x: 338, startPoint y: 10, endPoint x: 338, endPoint y: 14, distance: 4.1
click at [339, 10] on span "Оплаченный" at bounding box center [334, 10] width 32 height 5
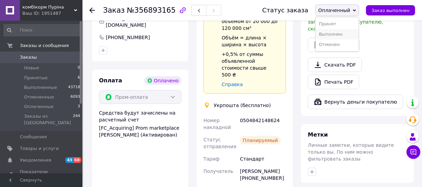
click at [335, 33] on li "Выполнен" at bounding box center [336, 34] width 43 height 10
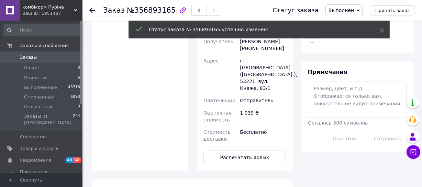
scroll to position [586, 0]
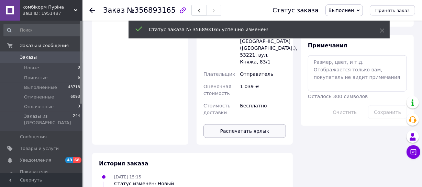
click at [262, 124] on button "Распечатать ярлык" at bounding box center [244, 131] width 82 height 14
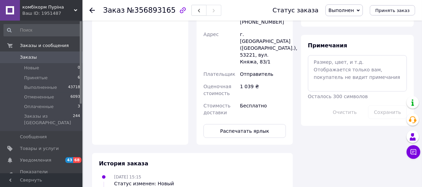
click at [92, 10] on use at bounding box center [91, 10] width 5 height 5
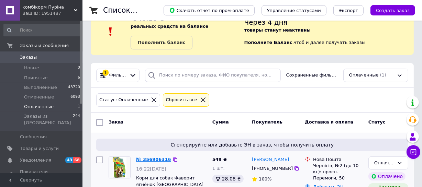
scroll to position [46, 0]
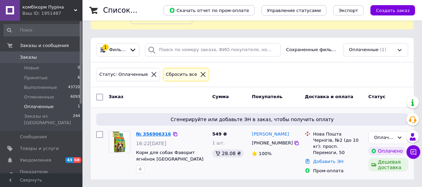
click at [154, 133] on link "№ 356906316" at bounding box center [153, 134] width 35 height 5
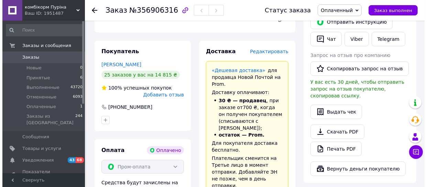
scroll to position [358, 0]
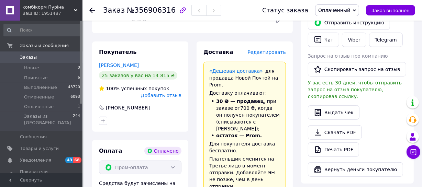
click at [274, 49] on span "Редактировать" at bounding box center [266, 51] width 38 height 5
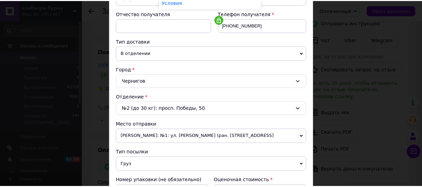
scroll to position [250, 0]
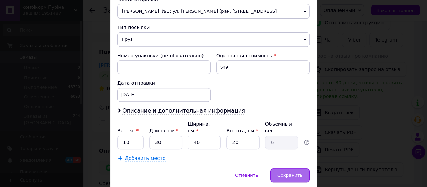
click at [297, 169] on div "Сохранить" at bounding box center [289, 176] width 39 height 14
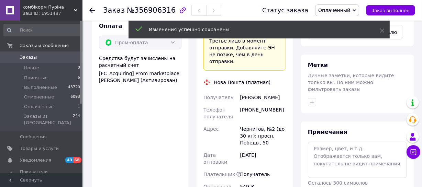
scroll to position [577, 0]
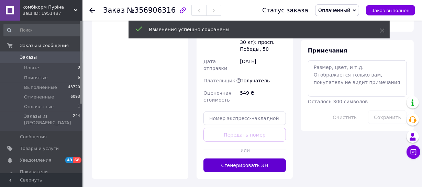
click at [277, 159] on button "Сгенерировать ЭН" at bounding box center [244, 166] width 82 height 14
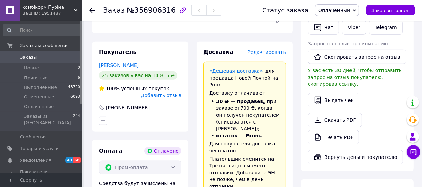
scroll to position [264, 0]
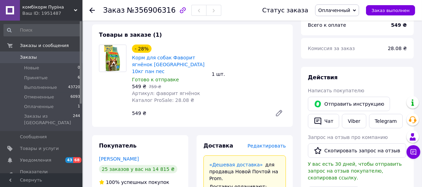
click at [342, 8] on span "Оплаченный" at bounding box center [334, 10] width 32 height 5
click at [342, 33] on li "Выполнен" at bounding box center [336, 34] width 43 height 10
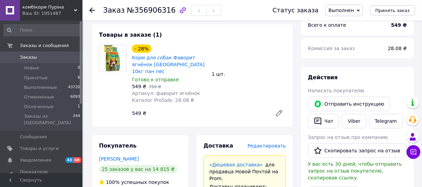
click at [94, 10] on icon at bounding box center [91, 10] width 5 height 5
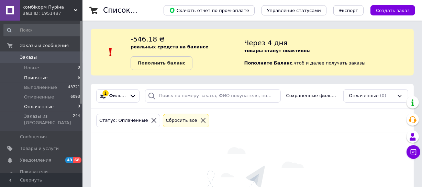
click at [48, 76] on li "Принятые 6" at bounding box center [42, 78] width 84 height 10
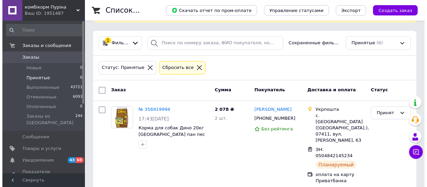
scroll to position [93, 0]
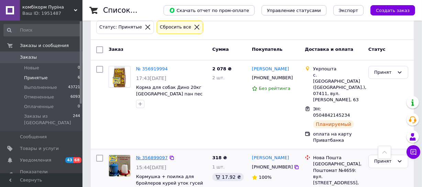
click at [159, 155] on link "№ 356899097" at bounding box center [152, 157] width 32 height 5
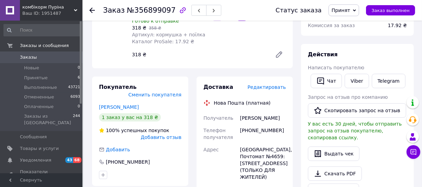
click at [264, 85] on span "Редактировать" at bounding box center [266, 86] width 38 height 5
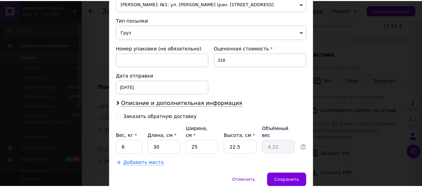
scroll to position [280, 0]
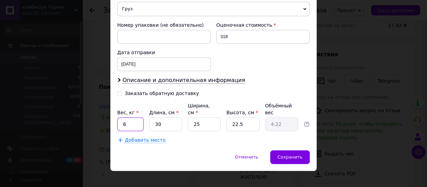
click at [132, 117] on input "6" at bounding box center [130, 124] width 26 height 14
type input "1.5"
drag, startPoint x: 153, startPoint y: 116, endPoint x: 162, endPoint y: 119, distance: 9.4
click at [162, 119] on input "30" at bounding box center [165, 124] width 33 height 14
type input "2"
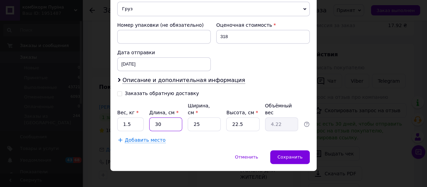
type input "0.28"
type input "20"
type input "2.81"
type input "20"
drag, startPoint x: 229, startPoint y: 115, endPoint x: 249, endPoint y: 115, distance: 19.2
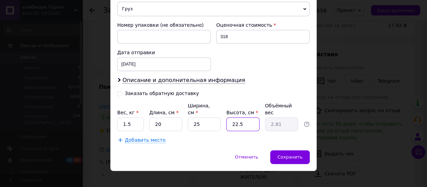
click at [249, 117] on input "22.5" at bounding box center [242, 124] width 33 height 14
type input "1"
type input "0.13"
type input "15"
type input "1.88"
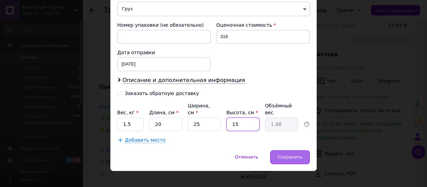
type input "15"
click at [302, 150] on div "Сохранить" at bounding box center [289, 157] width 39 height 14
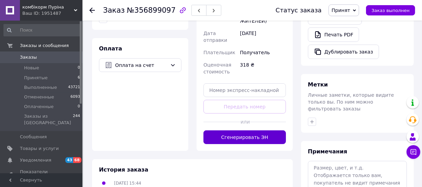
click at [261, 131] on button "Сгенерировать ЭН" at bounding box center [244, 138] width 82 height 14
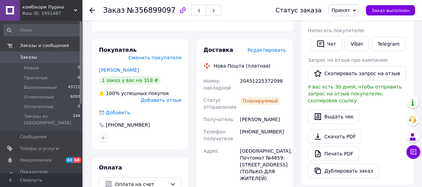
scroll to position [93, 0]
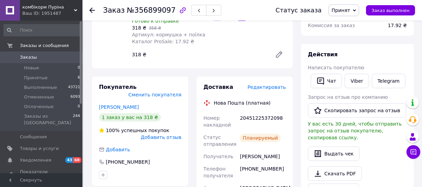
click at [350, 8] on span "Принят" at bounding box center [340, 10] width 19 height 5
click at [355, 23] on li "Выполнен" at bounding box center [347, 24] width 36 height 10
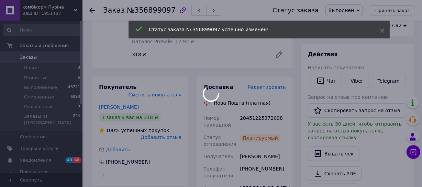
scroll to position [0, 0]
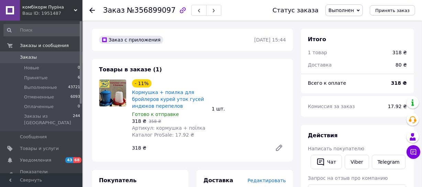
drag, startPoint x: 90, startPoint y: 8, endPoint x: 96, endPoint y: 27, distance: 20.1
click at [90, 8] on icon at bounding box center [91, 10] width 5 height 5
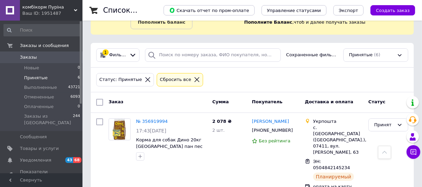
scroll to position [31, 0]
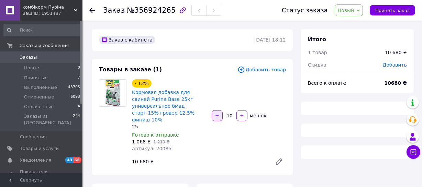
click at [216, 114] on icon "button" at bounding box center [217, 115] width 5 height 5
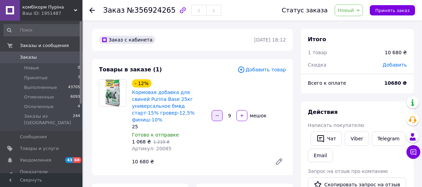
click at [216, 114] on div at bounding box center [217, 115] width 12 height 11
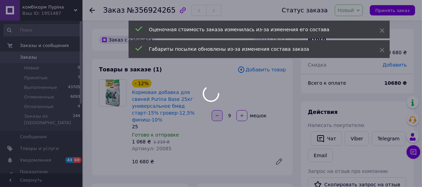
click at [216, 114] on div at bounding box center [211, 93] width 422 height 187
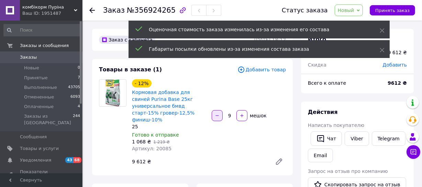
click at [216, 114] on icon "button" at bounding box center [217, 115] width 5 height 5
click at [216, 114] on div at bounding box center [217, 115] width 12 height 11
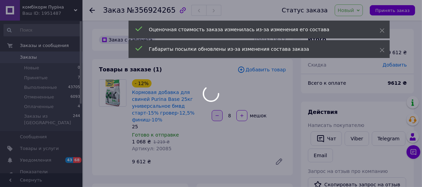
click at [216, 114] on div at bounding box center [211, 93] width 422 height 187
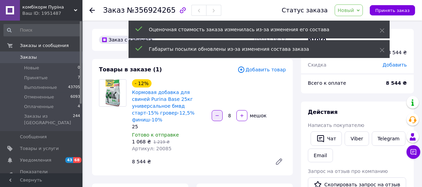
click at [216, 113] on icon "button" at bounding box center [217, 115] width 5 height 5
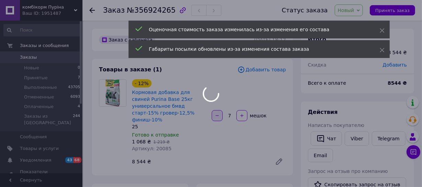
click at [216, 113] on icon "button" at bounding box center [217, 115] width 5 height 5
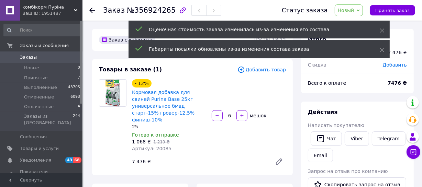
click at [219, 113] on div at bounding box center [217, 115] width 12 height 11
click at [216, 113] on icon "button" at bounding box center [217, 115] width 5 height 5
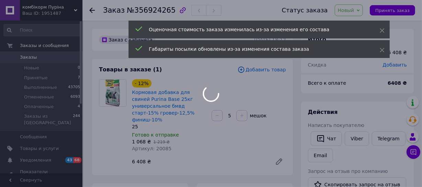
click at [216, 111] on div at bounding box center [217, 115] width 12 height 11
click at [216, 111] on div at bounding box center [211, 93] width 422 height 187
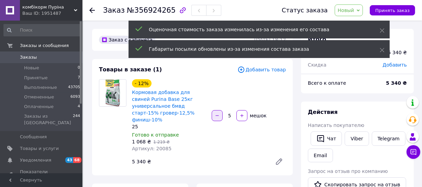
click at [216, 113] on icon "button" at bounding box center [217, 115] width 5 height 5
click at [216, 111] on div at bounding box center [217, 115] width 12 height 11
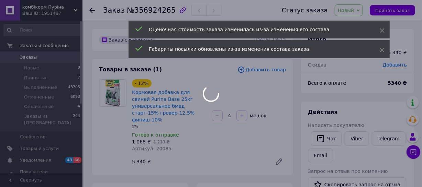
click at [216, 111] on div at bounding box center [211, 93] width 422 height 187
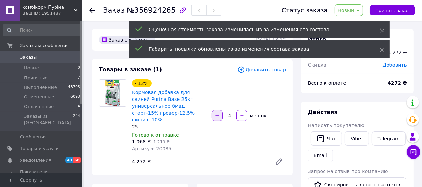
click at [216, 113] on icon "button" at bounding box center [217, 115] width 5 height 5
click at [217, 112] on div at bounding box center [217, 115] width 12 height 11
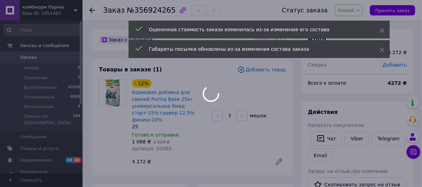
click at [217, 112] on div at bounding box center [211, 93] width 422 height 187
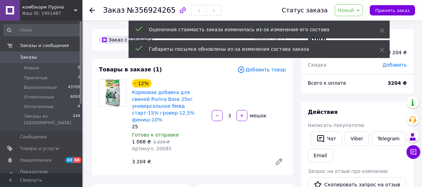
click at [217, 113] on icon "button" at bounding box center [217, 115] width 5 height 5
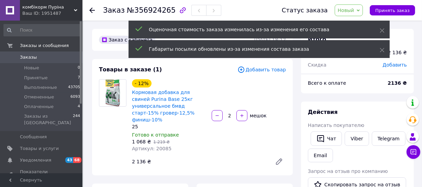
click at [217, 113] on icon "button" at bounding box center [217, 115] width 5 height 5
type input "1"
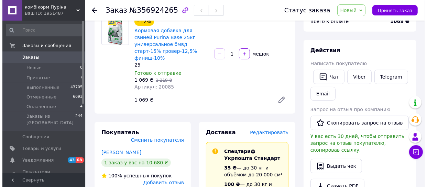
scroll to position [62, 0]
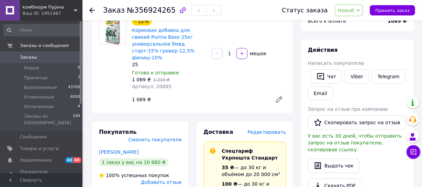
click at [269, 129] on span "Редактировать" at bounding box center [266, 131] width 38 height 5
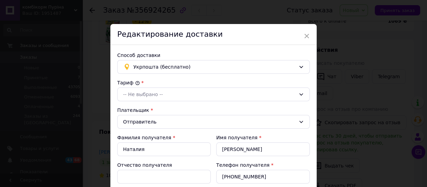
type input "1069"
checkbox input "true"
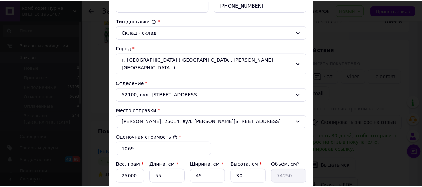
scroll to position [250, 0]
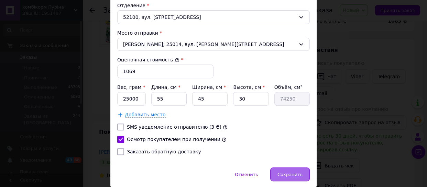
click at [287, 172] on span "Сохранить" at bounding box center [289, 174] width 25 height 5
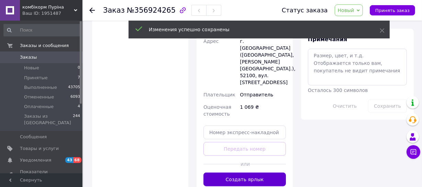
scroll to position [343, 0]
click at [272, 172] on button "Создать ярлык" at bounding box center [244, 179] width 82 height 14
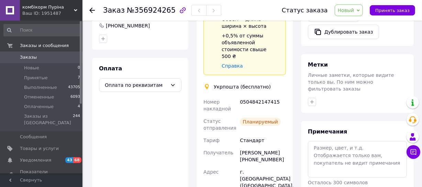
scroll to position [250, 0]
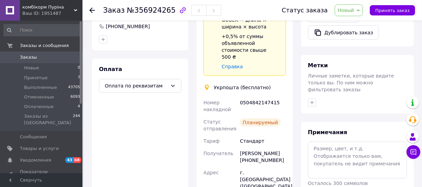
click at [362, 7] on span "Новый" at bounding box center [349, 10] width 29 height 12
click at [358, 33] on li "Выполнен" at bounding box center [353, 34] width 36 height 10
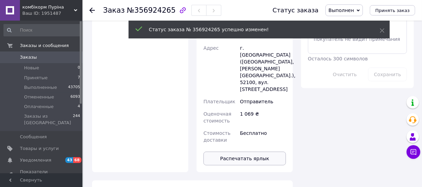
scroll to position [51, 0]
click at [235, 152] on button "Распечатать ярлык" at bounding box center [244, 159] width 82 height 14
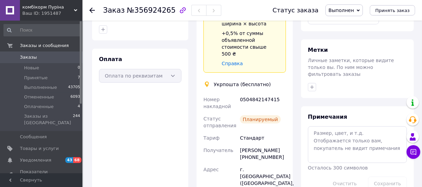
scroll to position [218, 0]
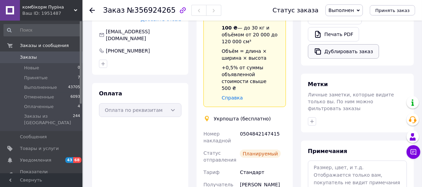
click at [343, 45] on button "Дублировать заказ" at bounding box center [343, 51] width 71 height 14
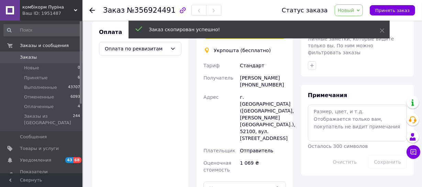
scroll to position [340, 0]
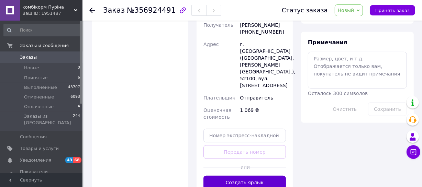
click at [243, 176] on button "Создать ярлык" at bounding box center [244, 183] width 82 height 14
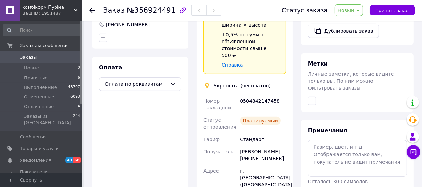
scroll to position [246, 0]
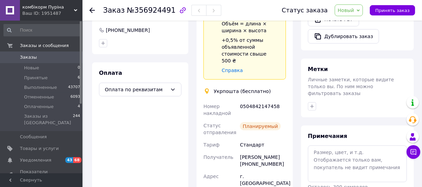
drag, startPoint x: 347, startPoint y: 9, endPoint x: 354, endPoint y: 44, distance: 36.1
click at [347, 10] on span "Новый" at bounding box center [346, 10] width 16 height 5
click at [356, 35] on li "Выполнен" at bounding box center [353, 34] width 36 height 10
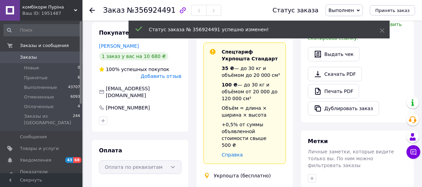
scroll to position [183, 0]
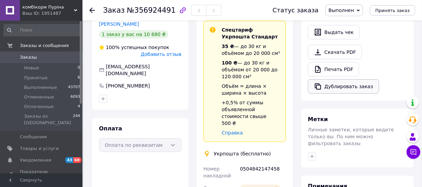
click at [335, 80] on button "Дублировать заказ" at bounding box center [343, 86] width 71 height 14
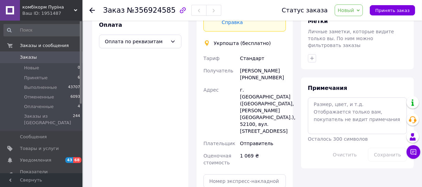
scroll to position [343, 0]
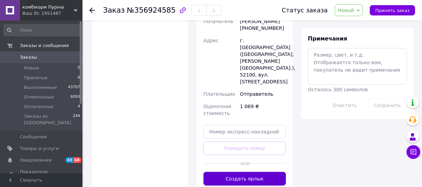
click at [227, 172] on button "Создать ярлык" at bounding box center [244, 179] width 82 height 14
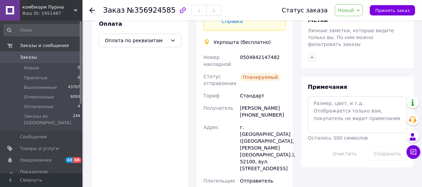
scroll to position [281, 0]
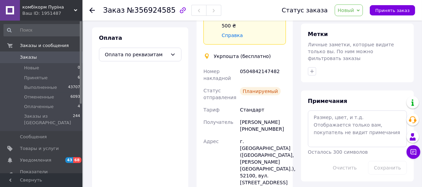
click at [352, 8] on span "Новый" at bounding box center [346, 10] width 16 height 5
click at [356, 33] on li "Выполнен" at bounding box center [353, 34] width 36 height 10
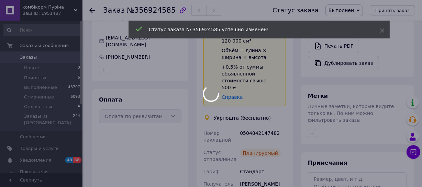
scroll to position [187, 0]
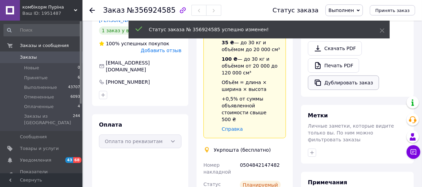
click at [344, 77] on button "Дублировать заказ" at bounding box center [343, 83] width 71 height 14
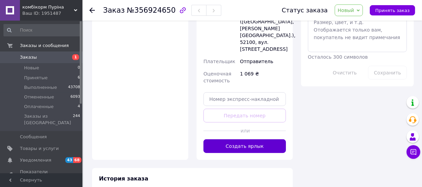
scroll to position [378, 0]
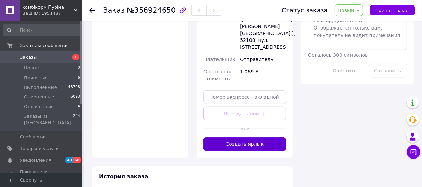
click at [237, 137] on button "Создать ярлык" at bounding box center [244, 144] width 82 height 14
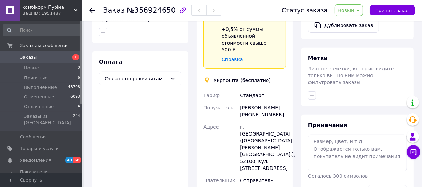
scroll to position [253, 0]
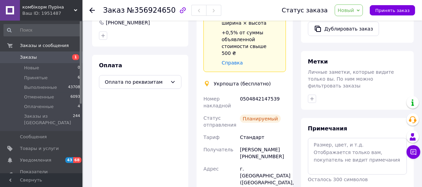
click at [354, 12] on span "Новый" at bounding box center [346, 10] width 16 height 5
click at [362, 34] on li "Выполнен" at bounding box center [353, 34] width 36 height 10
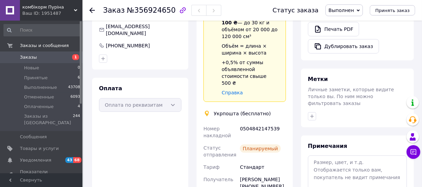
scroll to position [191, 0]
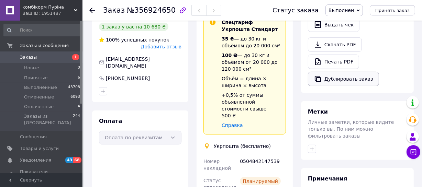
click at [339, 73] on button "Дублировать заказ" at bounding box center [343, 79] width 71 height 14
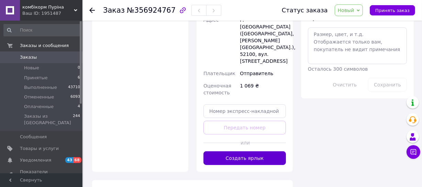
scroll to position [374, 0]
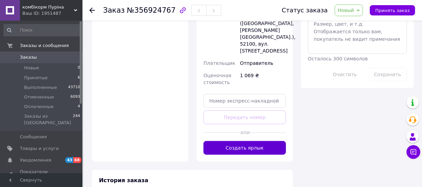
click at [250, 141] on button "Создать ярлык" at bounding box center [244, 148] width 82 height 14
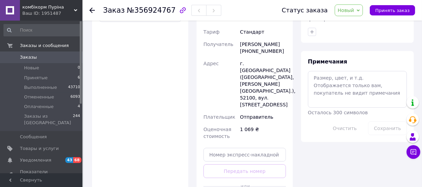
scroll to position [281, 0]
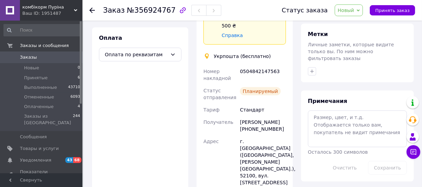
click at [347, 15] on span "Новый" at bounding box center [349, 10] width 29 height 12
click at [352, 33] on li "Выполнен" at bounding box center [353, 34] width 36 height 10
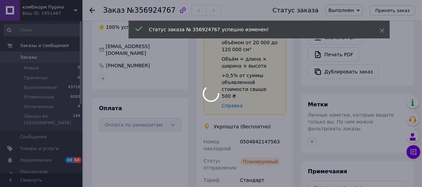
scroll to position [187, 0]
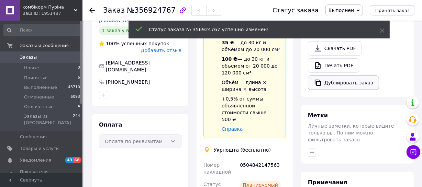
click at [355, 78] on button "Дублировать заказ" at bounding box center [343, 83] width 71 height 14
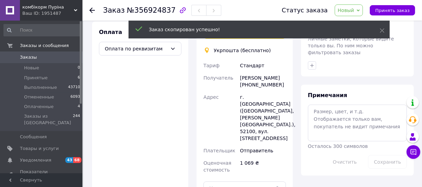
scroll to position [340, 0]
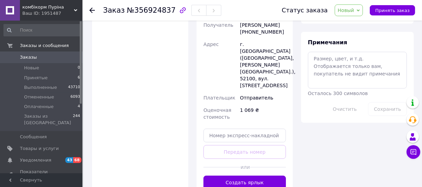
click at [247, 176] on button "Создать ярлык" at bounding box center [244, 183] width 82 height 14
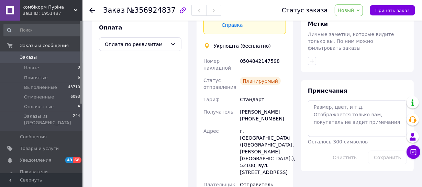
scroll to position [277, 0]
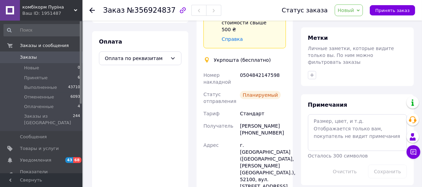
click at [360, 11] on span "Новый" at bounding box center [349, 10] width 29 height 12
click at [360, 34] on li "Выполнен" at bounding box center [353, 34] width 36 height 10
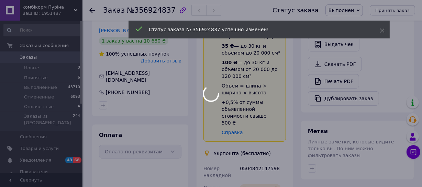
scroll to position [183, 0]
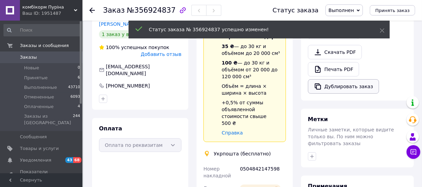
click at [351, 79] on button "Дублировать заказ" at bounding box center [343, 86] width 71 height 14
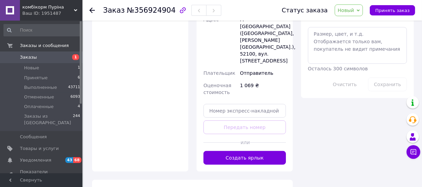
scroll to position [378, 0]
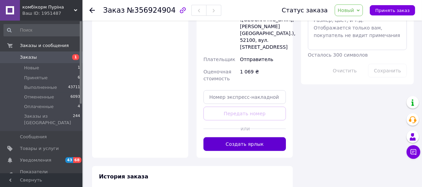
click at [248, 137] on button "Создать ярлык" at bounding box center [244, 144] width 82 height 14
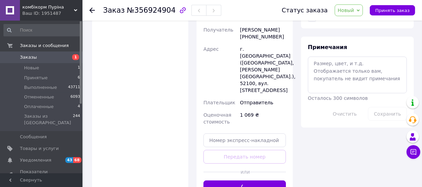
scroll to position [285, 0]
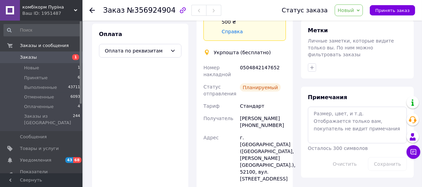
click at [356, 7] on span "Новый" at bounding box center [349, 10] width 29 height 12
click at [355, 34] on li "Выполнен" at bounding box center [353, 34] width 36 height 10
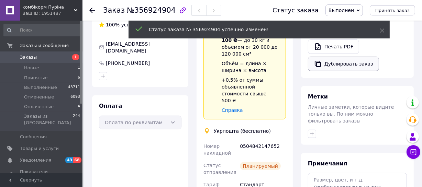
scroll to position [191, 0]
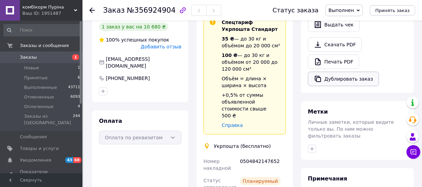
click at [335, 72] on button "Дублировать заказ" at bounding box center [343, 79] width 71 height 14
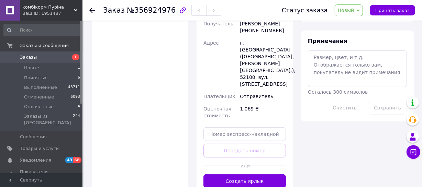
scroll to position [343, 0]
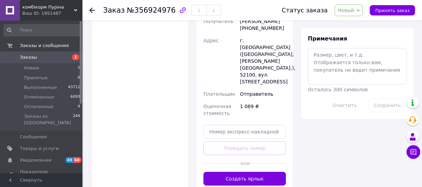
click at [224, 172] on button "Создать ярлык" at bounding box center [244, 179] width 82 height 14
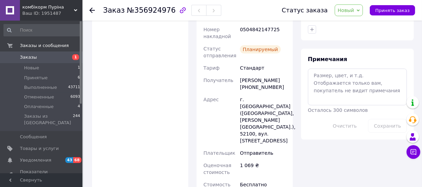
scroll to position [312, 0]
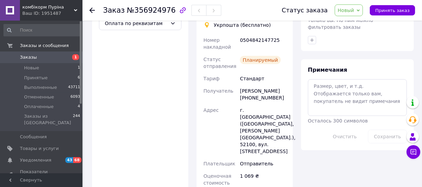
click at [343, 8] on span "Новый" at bounding box center [346, 10] width 16 height 5
click at [361, 34] on li "Выполнен" at bounding box center [353, 34] width 36 height 10
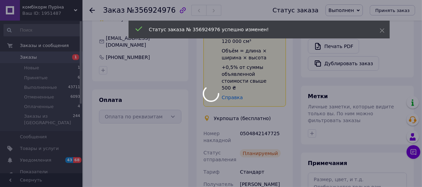
scroll to position [218, 0]
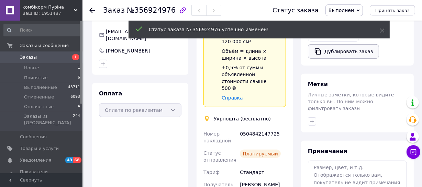
click at [353, 46] on button "Дублировать заказ" at bounding box center [343, 51] width 71 height 14
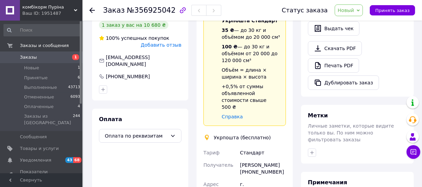
scroll to position [343, 0]
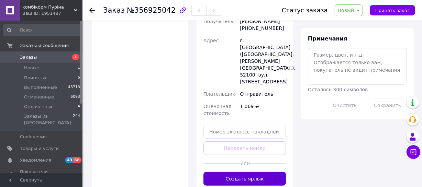
click at [221, 172] on button "Создать ярлык" at bounding box center [244, 179] width 82 height 14
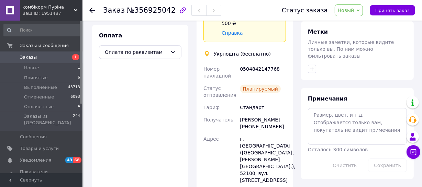
scroll to position [281, 0]
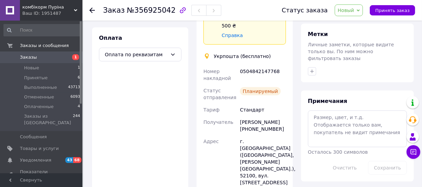
click at [347, 11] on span "Новый" at bounding box center [346, 10] width 16 height 5
click at [349, 34] on li "Выполнен" at bounding box center [353, 34] width 36 height 10
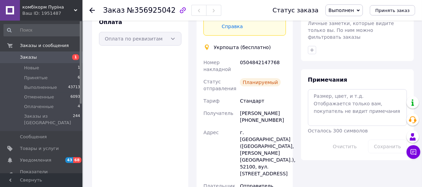
scroll to position [374, 0]
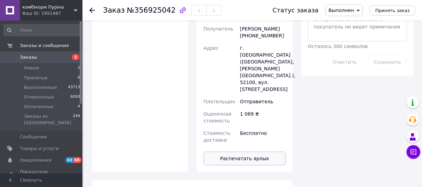
click at [230, 152] on button "Распечатать ярлык" at bounding box center [244, 159] width 82 height 14
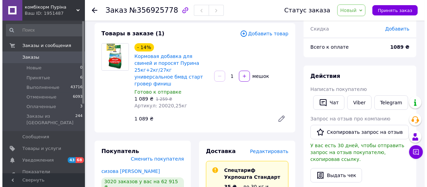
scroll to position [62, 0]
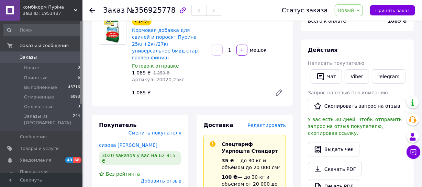
click at [268, 123] on span "Редактировать" at bounding box center [266, 125] width 38 height 5
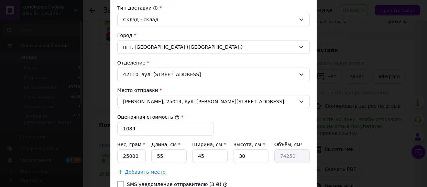
scroll to position [187, 0]
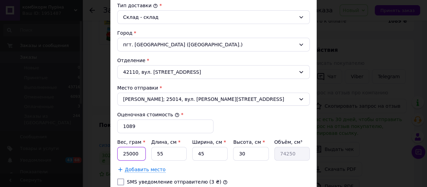
click at [128, 148] on input "25000" at bounding box center [131, 154] width 29 height 14
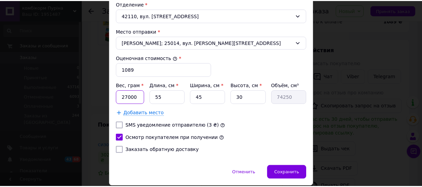
scroll to position [250, 0]
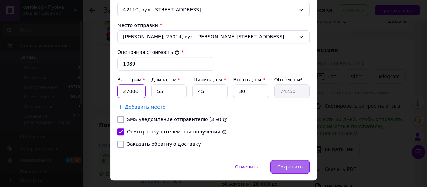
type input "27000"
click at [286, 165] on span "Сохранить" at bounding box center [289, 167] width 25 height 5
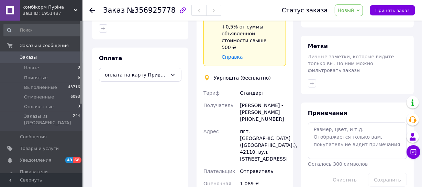
scroll to position [281, 0]
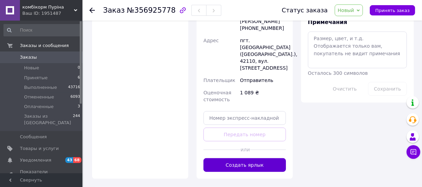
click at [265, 158] on button "Создать ярлык" at bounding box center [244, 165] width 82 height 14
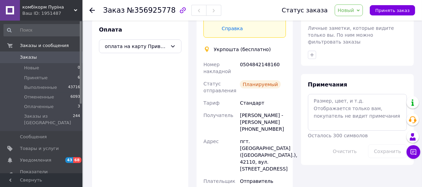
click at [345, 8] on span "Новый" at bounding box center [346, 10] width 16 height 5
click at [352, 32] on li "Выполнен" at bounding box center [353, 34] width 36 height 10
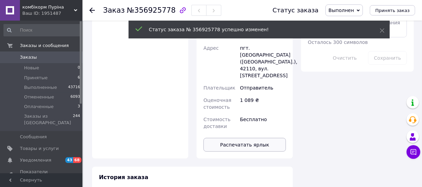
scroll to position [362, 0]
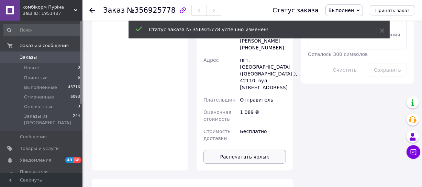
click at [245, 150] on button "Распечатать ярлык" at bounding box center [244, 157] width 82 height 14
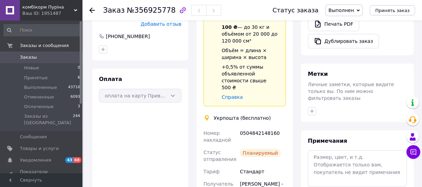
scroll to position [206, 0]
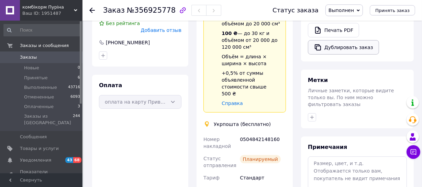
click at [358, 41] on button "Дублировать заказ" at bounding box center [343, 47] width 71 height 14
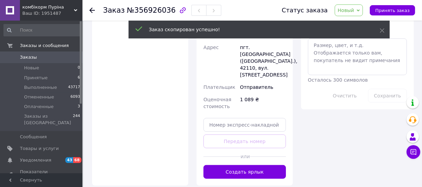
scroll to position [343, 0]
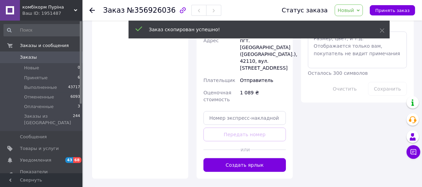
click at [256, 158] on button "Создать ярлык" at bounding box center [244, 165] width 82 height 14
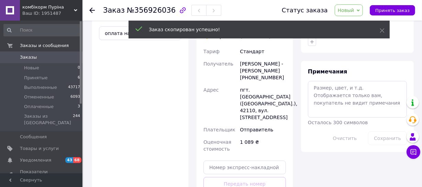
scroll to position [250, 0]
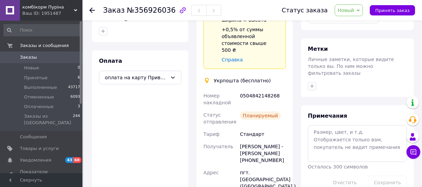
click at [349, 10] on span "Новый" at bounding box center [346, 10] width 16 height 5
click at [361, 34] on li "Выполнен" at bounding box center [353, 34] width 36 height 10
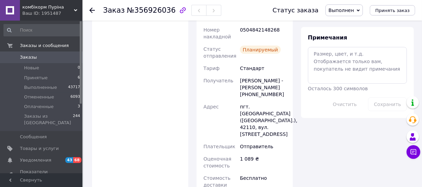
scroll to position [331, 0]
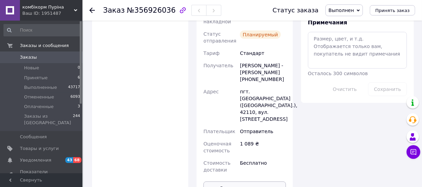
click at [247, 182] on button "Распечатать ярлык" at bounding box center [244, 189] width 82 height 14
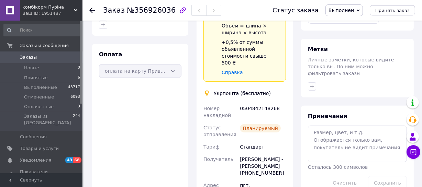
scroll to position [268, 0]
